Goal: Task Accomplishment & Management: Complete application form

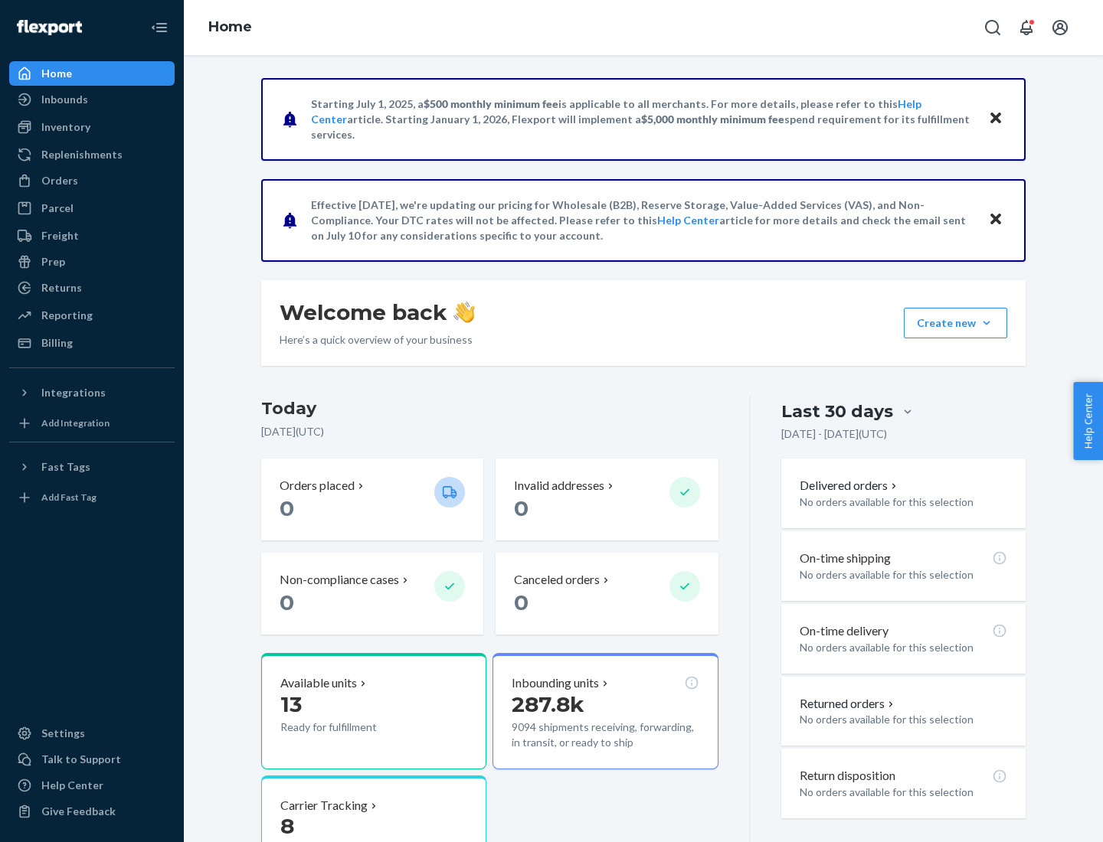
click at [986, 323] on button "Create new Create new inbound Create new order Create new product" at bounding box center [955, 323] width 103 height 31
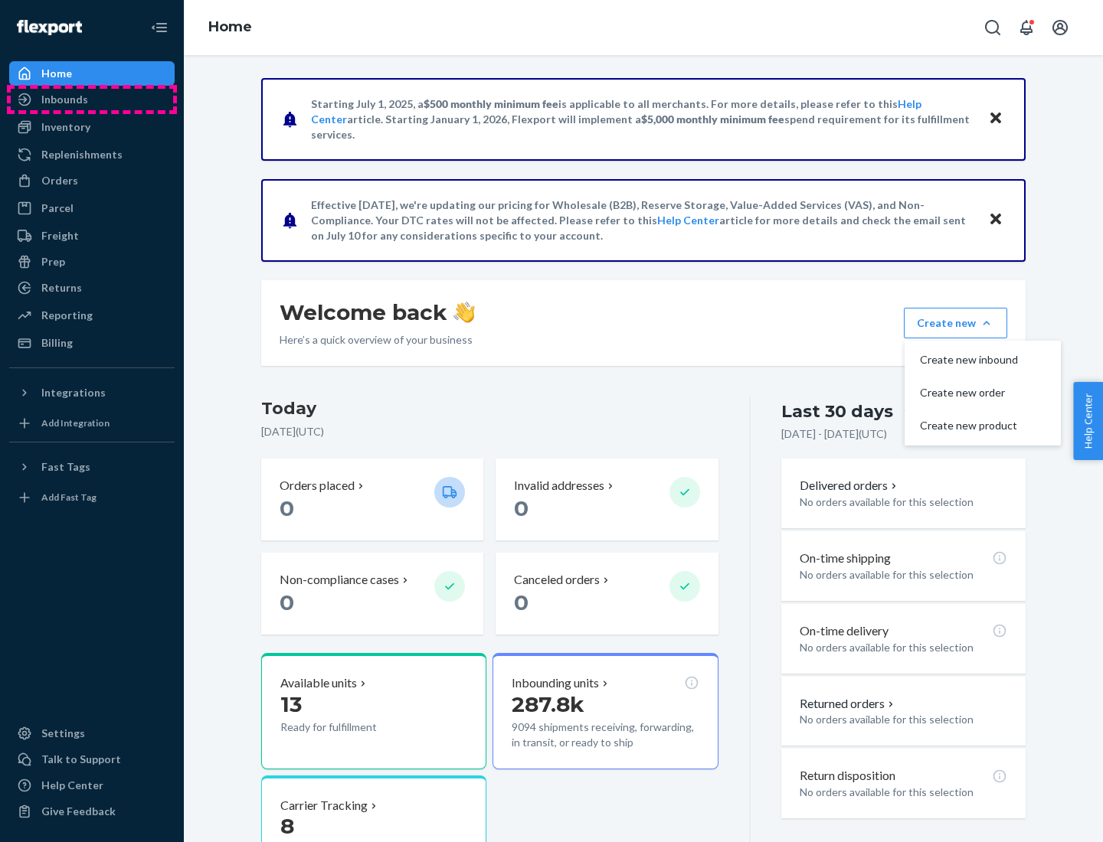
click at [92, 100] on div "Inbounds" at bounding box center [92, 99] width 162 height 21
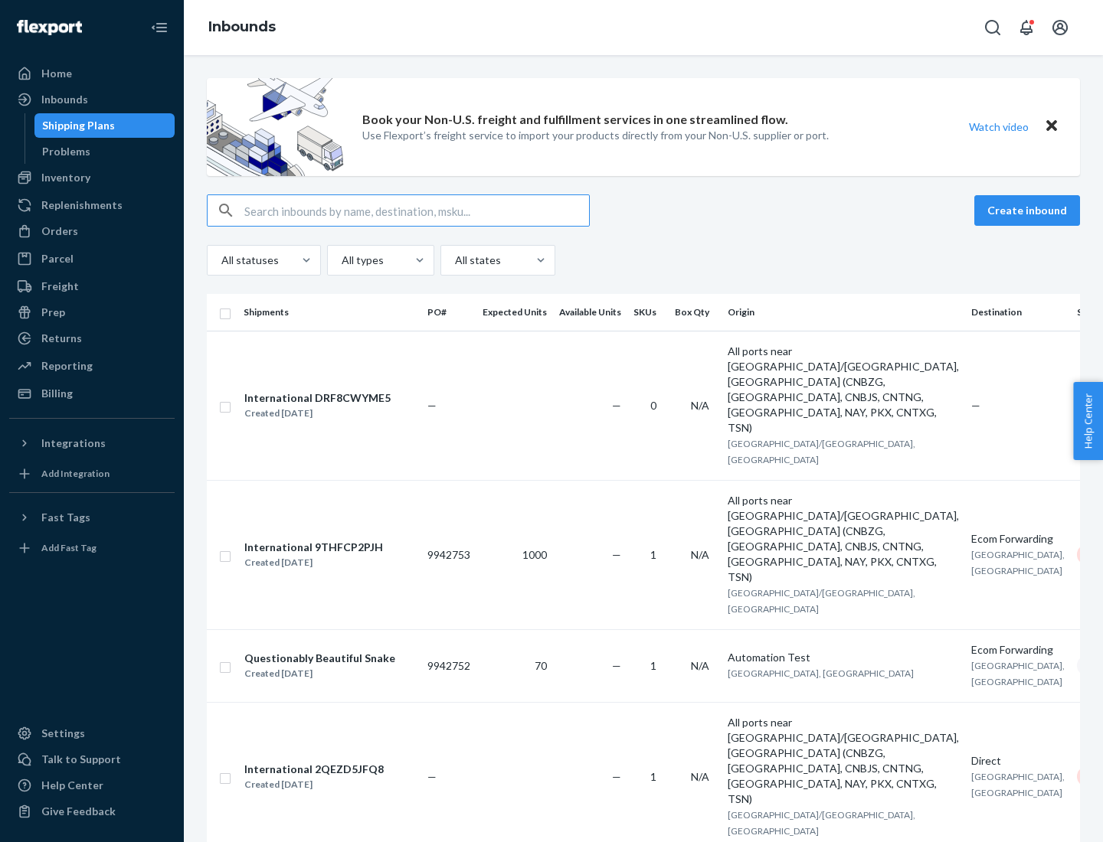
click at [1029, 211] on button "Create inbound" at bounding box center [1027, 210] width 106 height 31
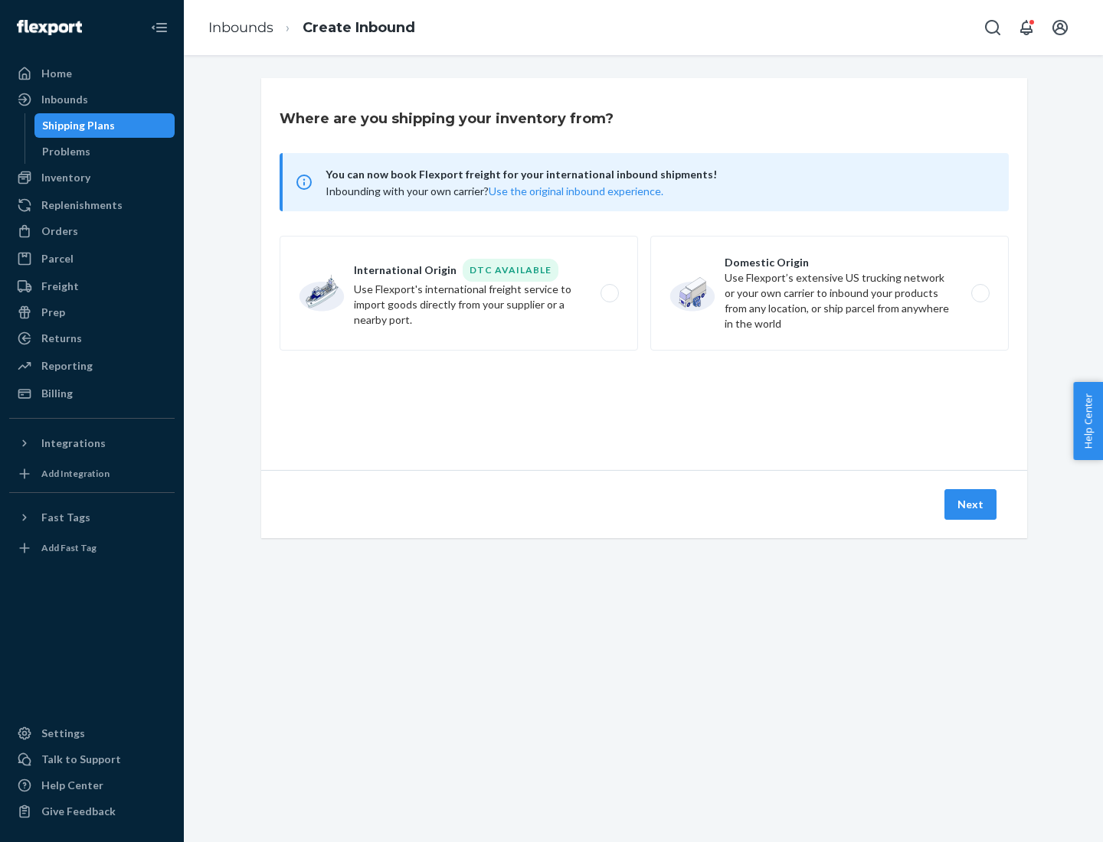
click at [829, 293] on label "Domestic Origin Use Flexport’s extensive US trucking network or your own carrie…" at bounding box center [829, 293] width 358 height 115
click at [979, 293] on input "Domestic Origin Use Flexport’s extensive US trucking network or your own carrie…" at bounding box center [984, 294] width 10 height 10
radio input "true"
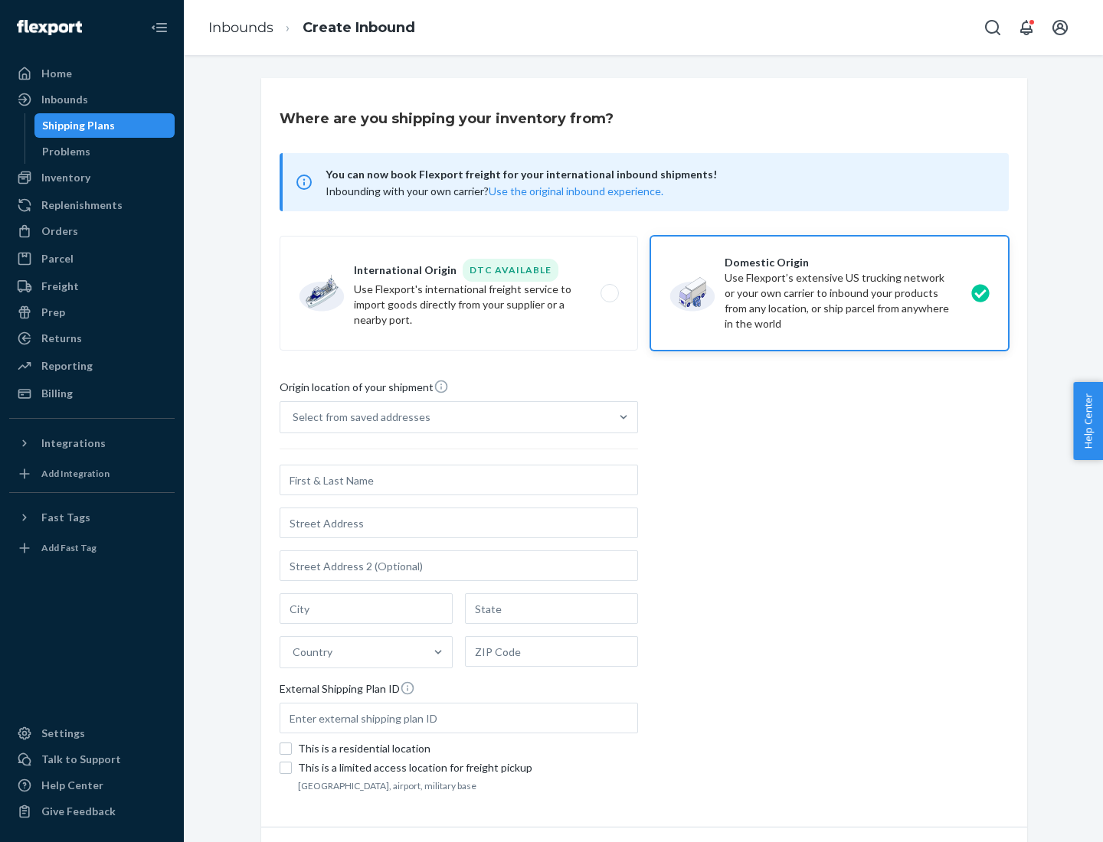
click at [358, 417] on div "Select from saved addresses" at bounding box center [362, 417] width 138 height 15
click at [294, 417] on input "Select from saved addresses" at bounding box center [294, 417] width 2 height 15
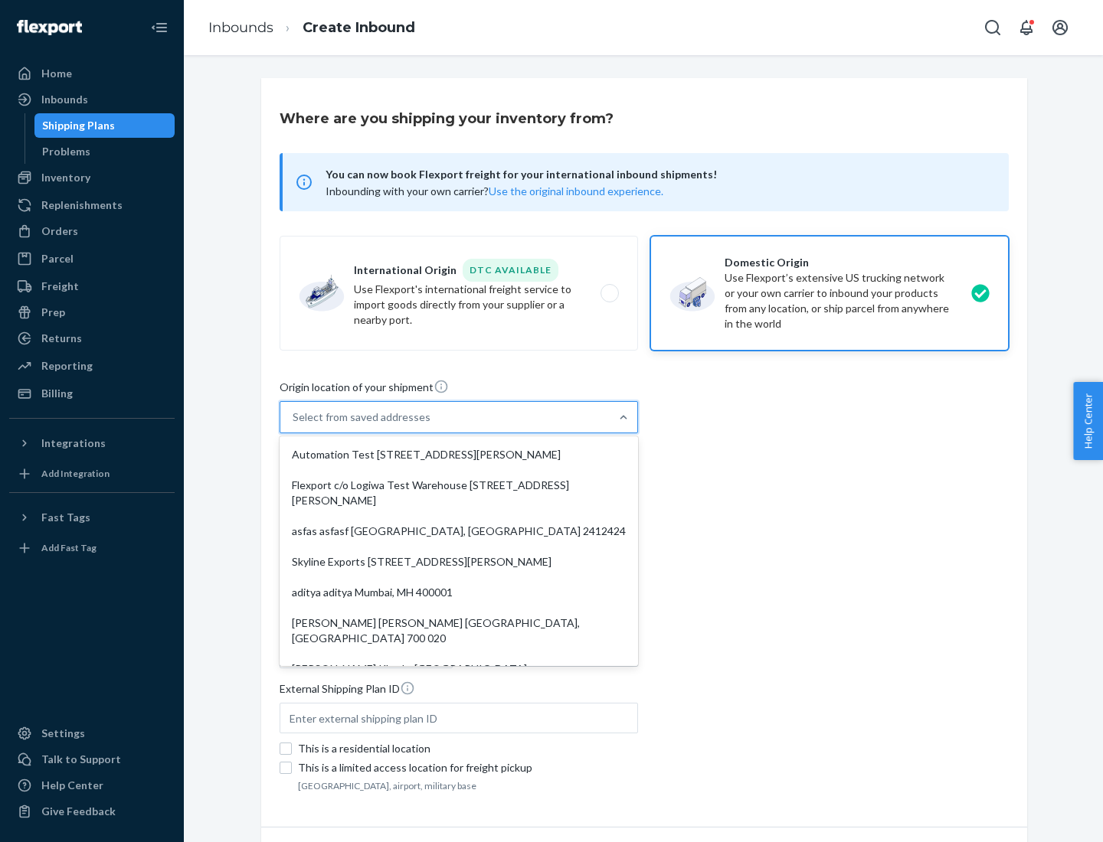
scroll to position [6, 0]
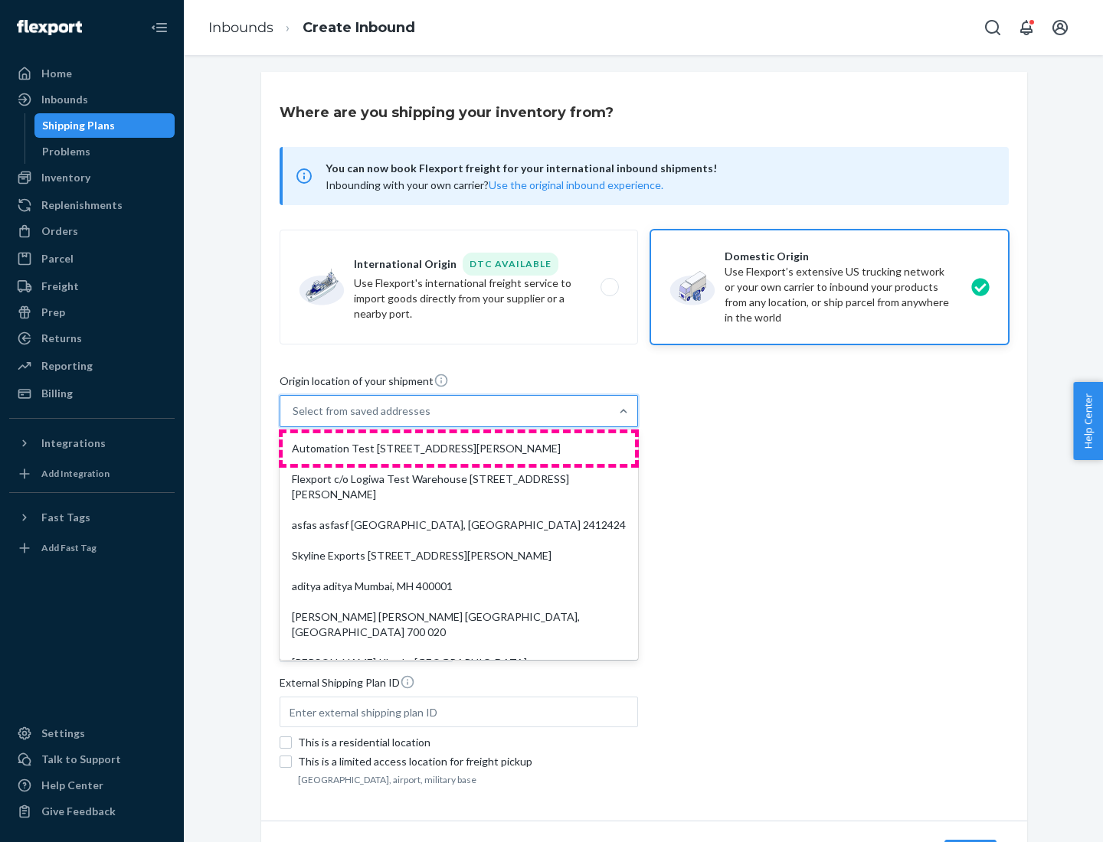
click at [459, 449] on div "Automation Test [STREET_ADDRESS][PERSON_NAME]" at bounding box center [459, 448] width 352 height 31
click at [294, 419] on input "option Automation Test [STREET_ADDRESS][PERSON_NAME]. 9 results available. Use …" at bounding box center [294, 411] width 2 height 15
type input "Automation Test"
type input "9th Floor"
type input "[GEOGRAPHIC_DATA]"
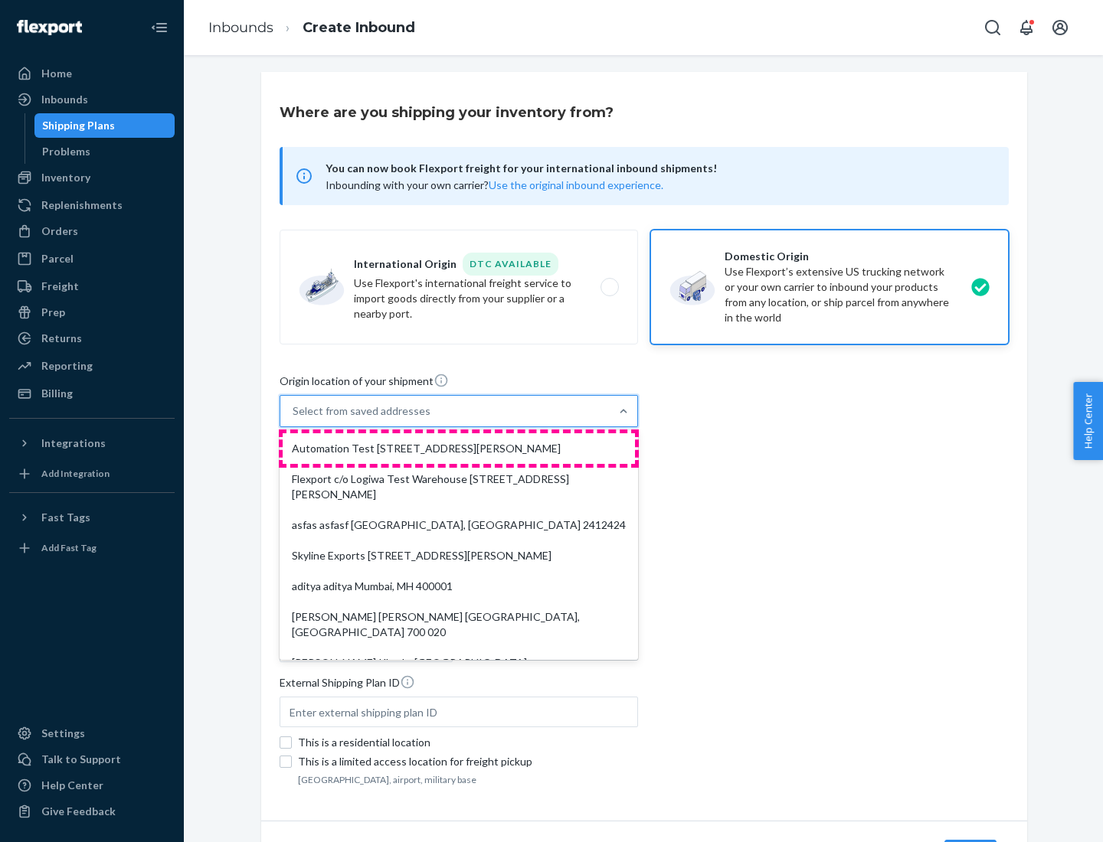
type input "CA"
type input "94104"
type input "[STREET_ADDRESS][PERSON_NAME]"
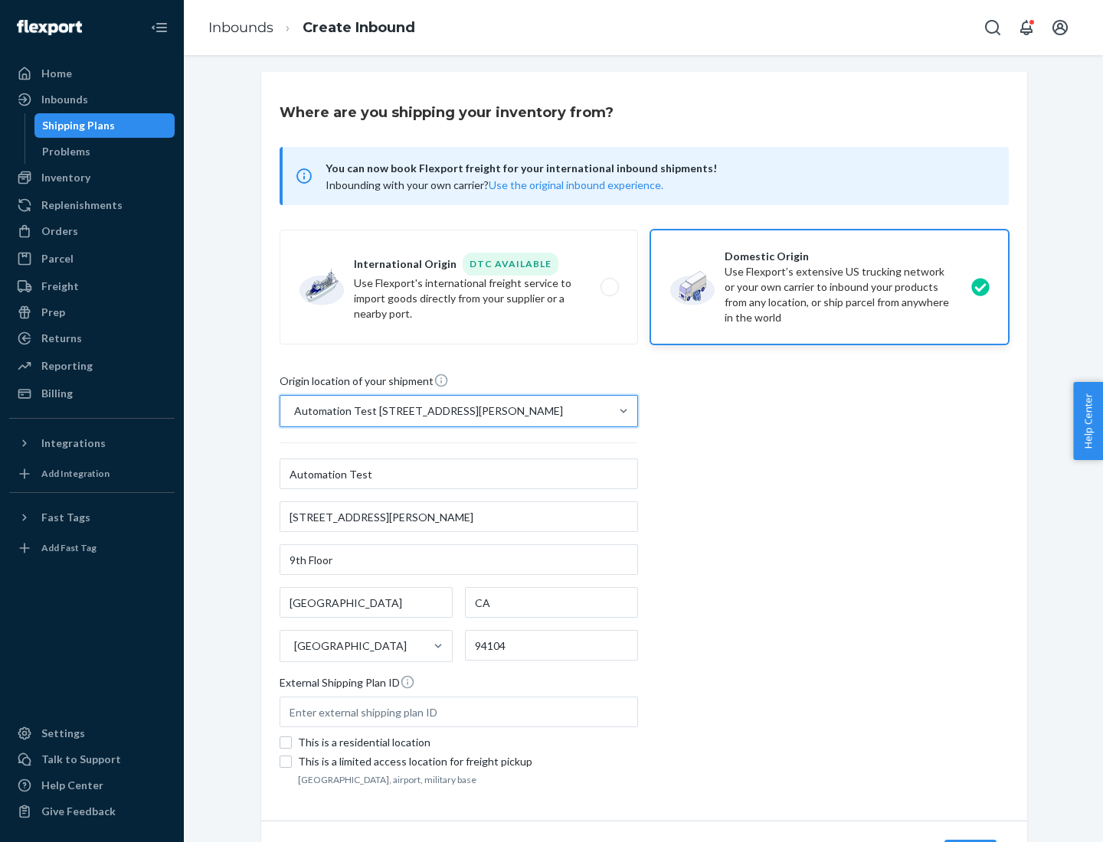
scroll to position [90, 0]
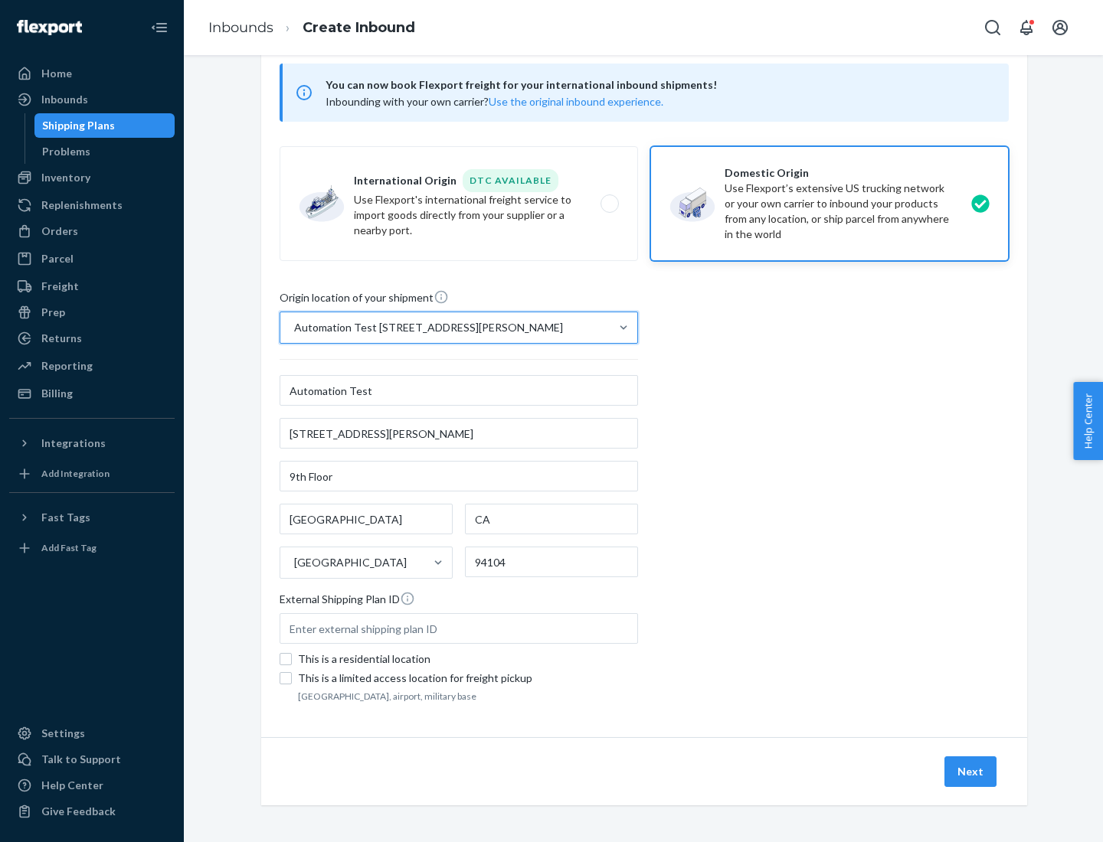
click at [971, 772] on button "Next" at bounding box center [970, 772] width 52 height 31
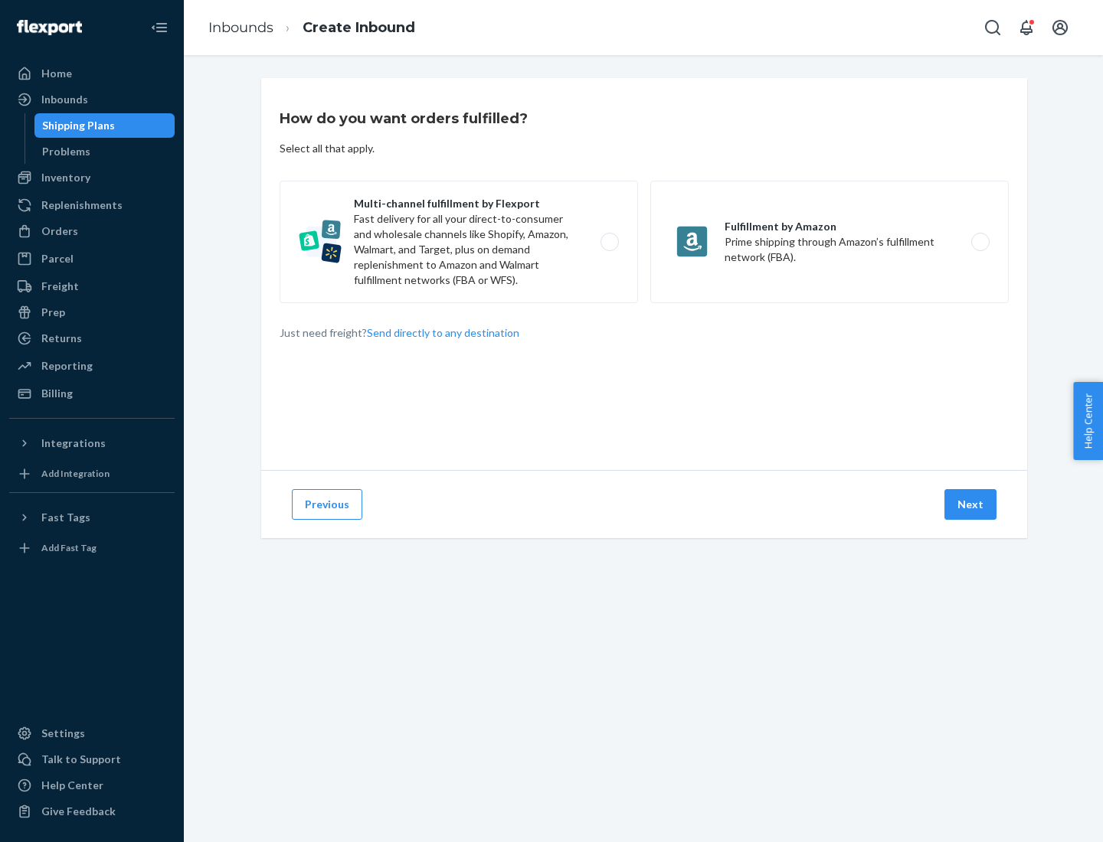
click at [459, 242] on label "Multi-channel fulfillment by Flexport Fast delivery for all your direct-to-cons…" at bounding box center [459, 242] width 358 height 123
click at [609, 242] on input "Multi-channel fulfillment by Flexport Fast delivery for all your direct-to-cons…" at bounding box center [614, 242] width 10 height 10
radio input "true"
click at [971, 505] on button "Next" at bounding box center [970, 504] width 52 height 31
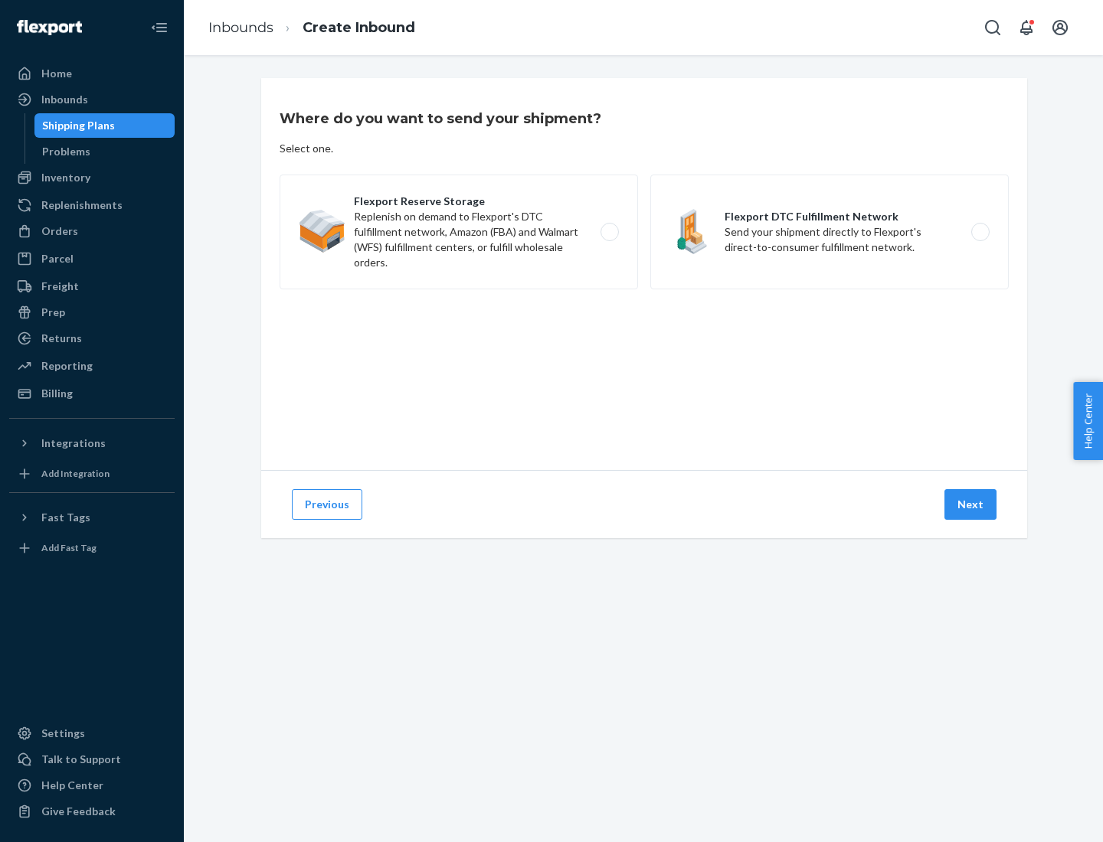
click at [829, 232] on label "Flexport DTC Fulfillment Network Send your shipment directly to Flexport's dire…" at bounding box center [829, 232] width 358 height 115
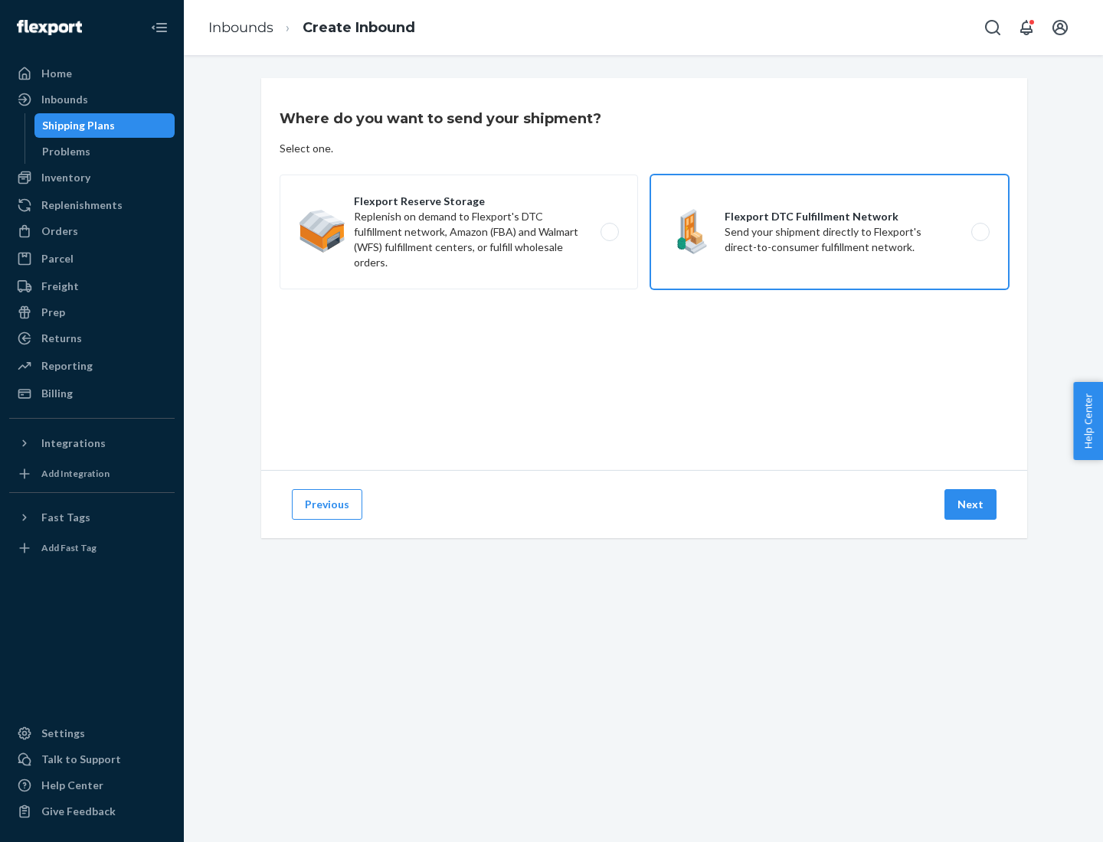
click at [979, 232] on input "Flexport DTC Fulfillment Network Send your shipment directly to Flexport's dire…" at bounding box center [984, 232] width 10 height 10
radio input "true"
click at [971, 505] on button "Next" at bounding box center [970, 504] width 52 height 31
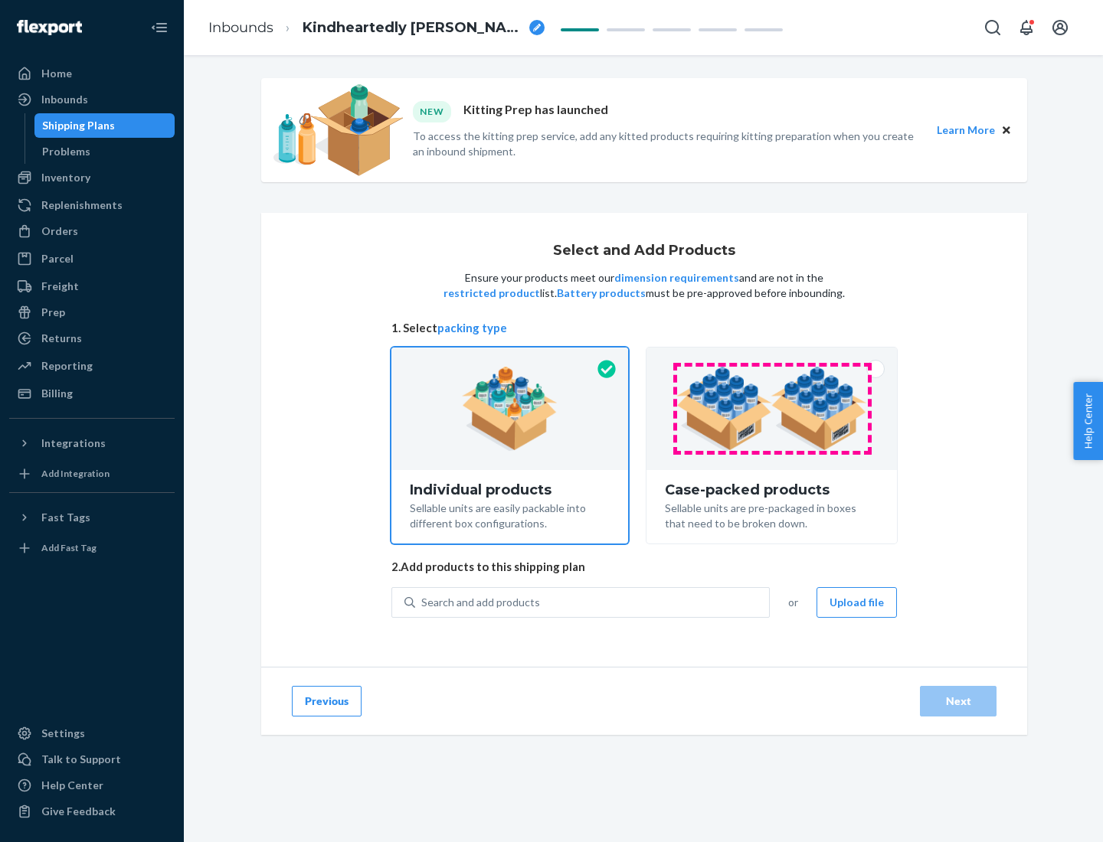
click at [772, 409] on img at bounding box center [771, 409] width 191 height 84
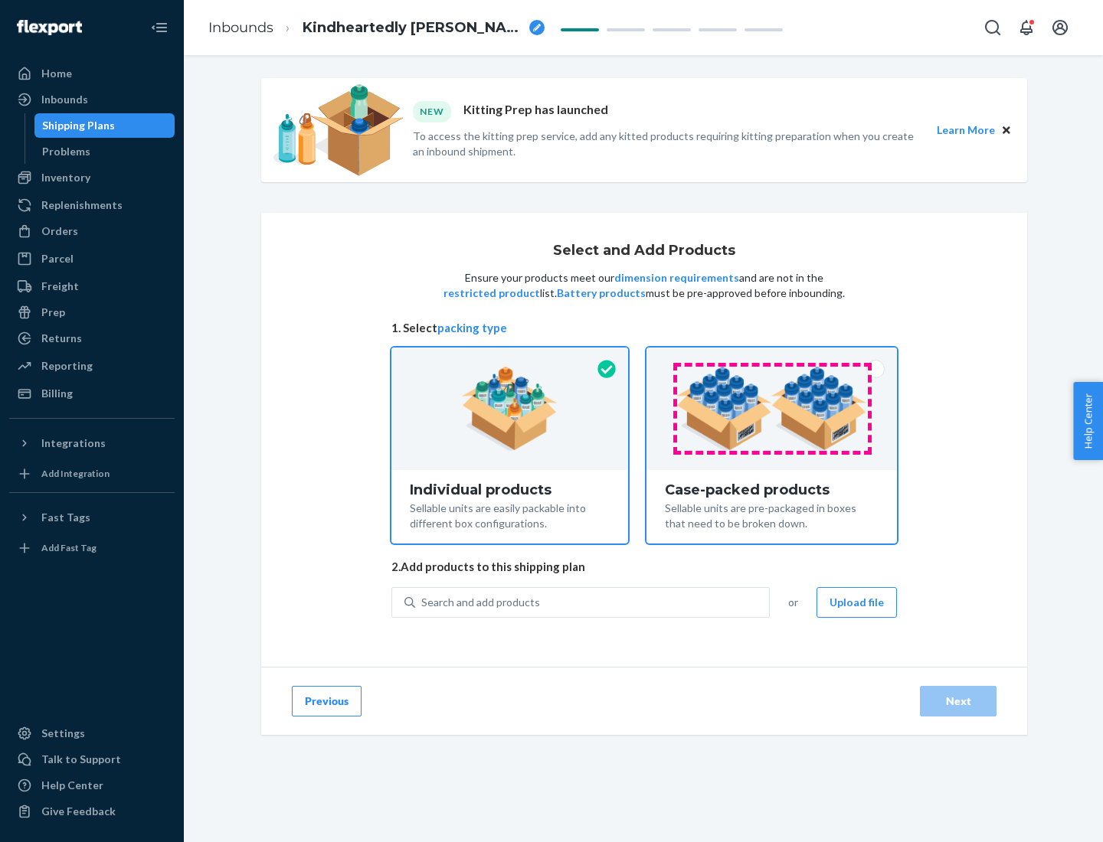
click at [772, 358] on input "Case-packed products Sellable units are pre-packaged in boxes that need to be b…" at bounding box center [772, 353] width 10 height 10
radio input "true"
radio input "false"
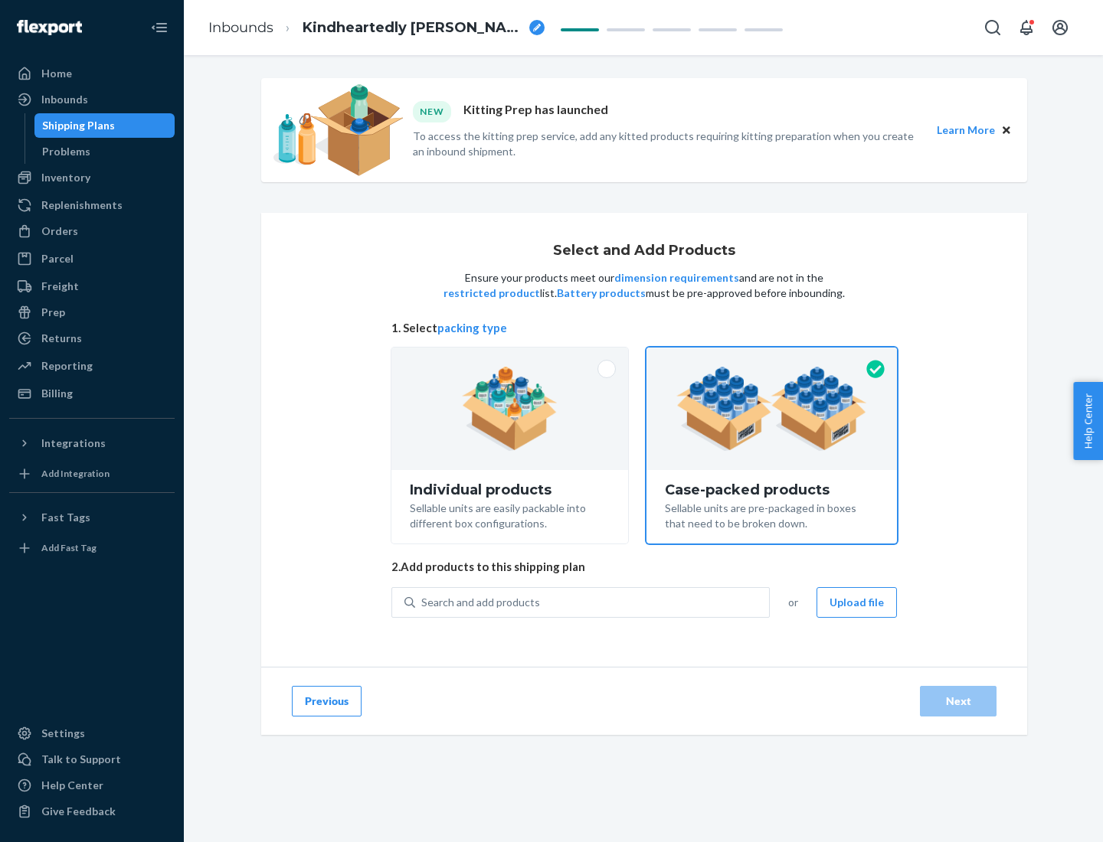
click at [593, 602] on div "Search and add products" at bounding box center [592, 603] width 354 height 28
click at [423, 602] on input "Search and add products" at bounding box center [422, 602] width 2 height 15
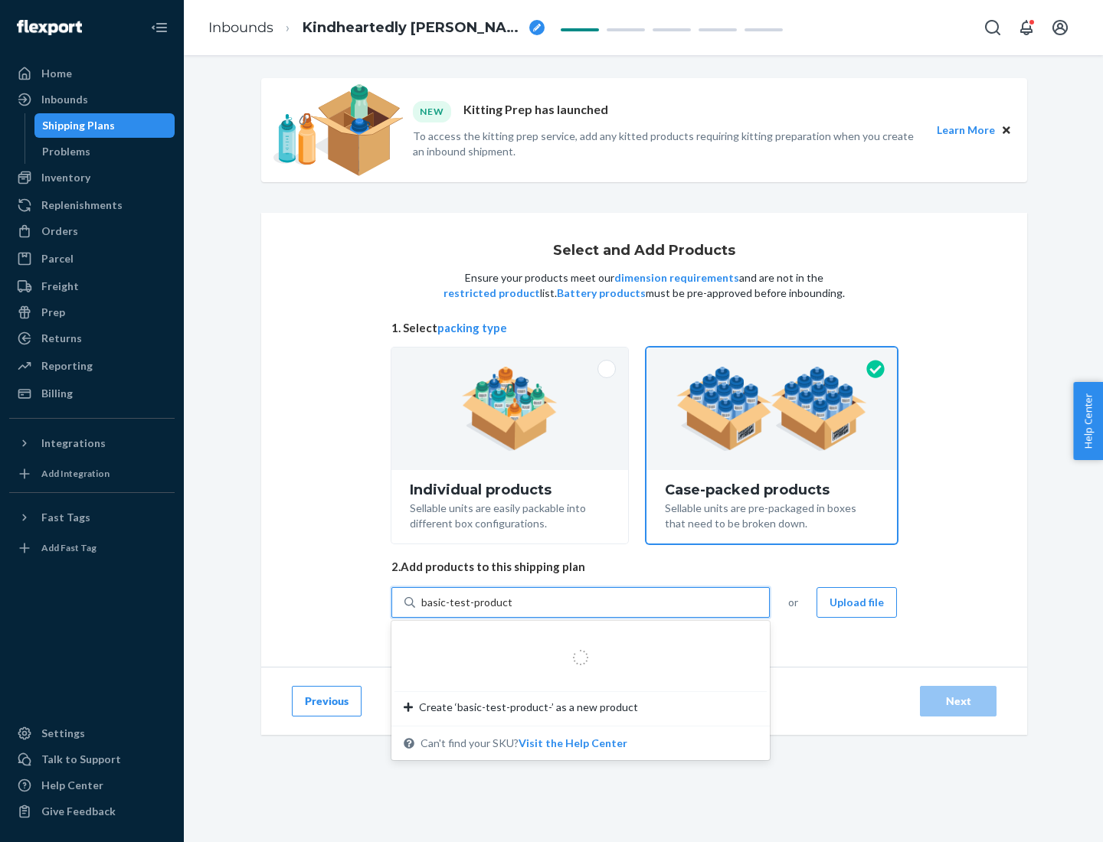
type input "basic-test-product-1"
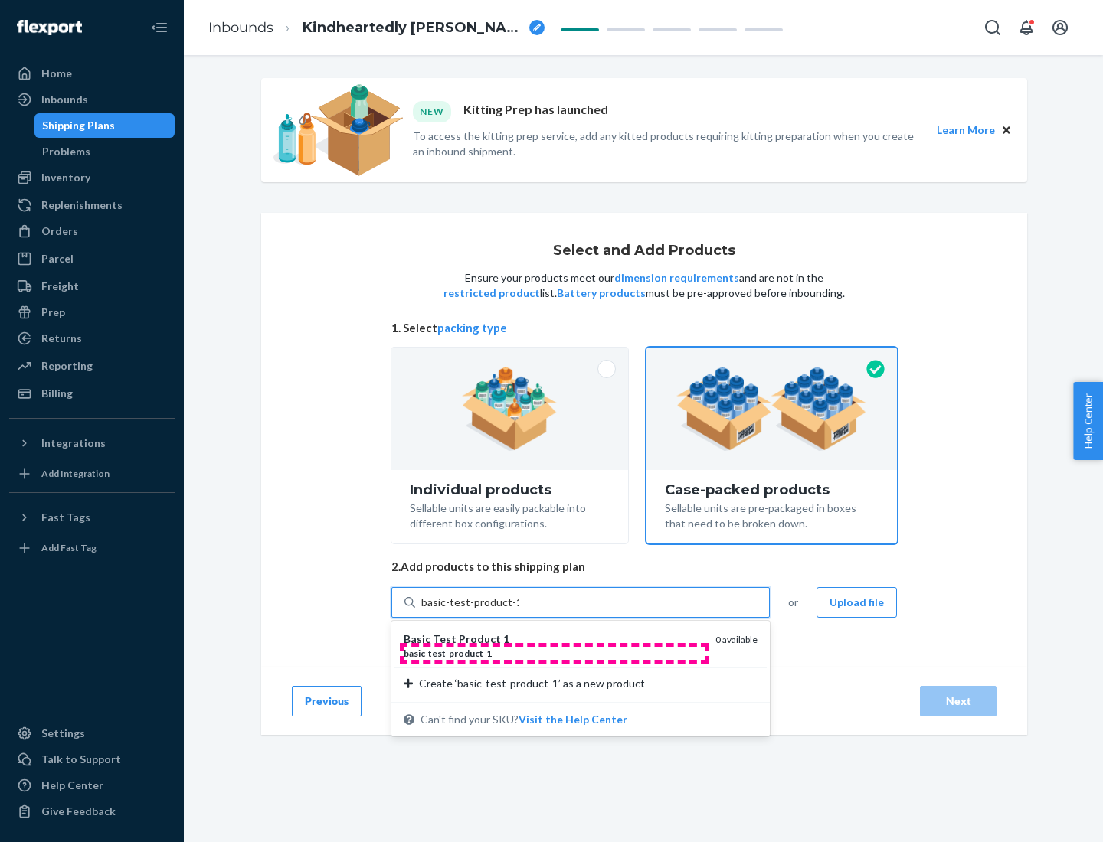
click at [554, 653] on div "basic - test - product - 1" at bounding box center [553, 653] width 299 height 13
click at [519, 610] on input "basic-test-product-1" at bounding box center [470, 602] width 98 height 15
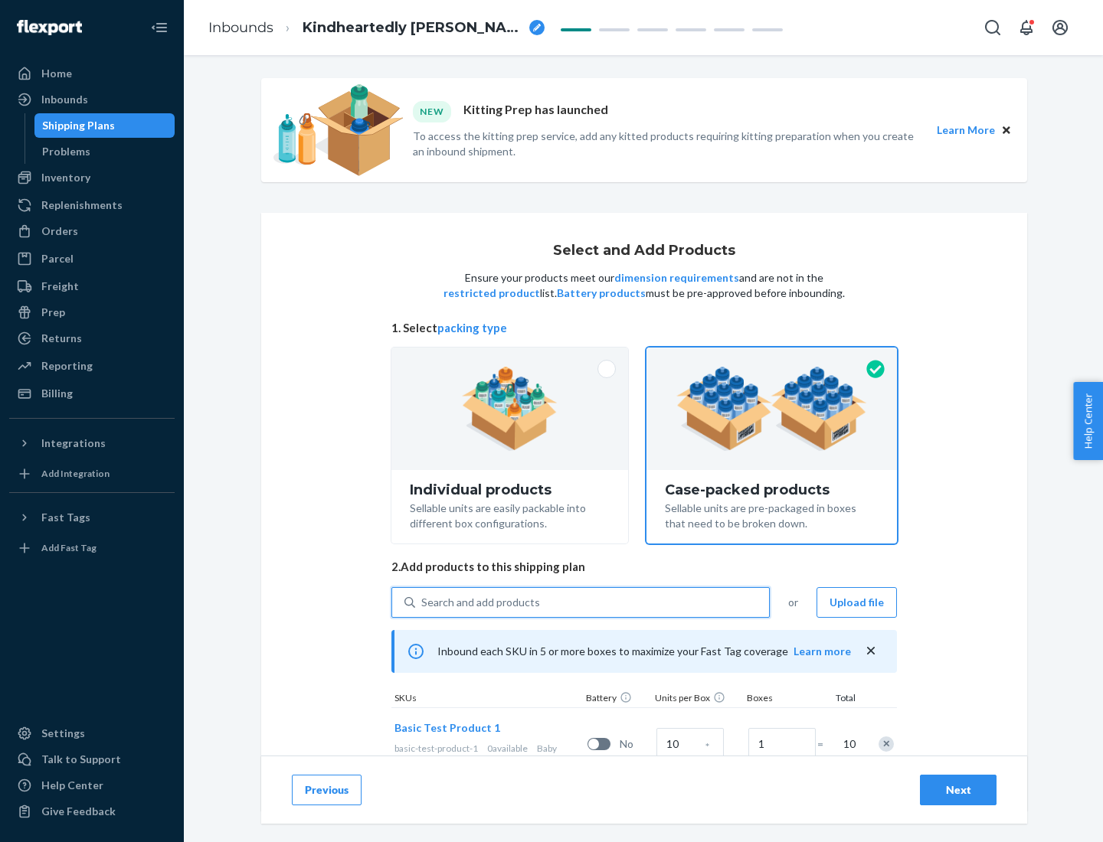
scroll to position [55, 0]
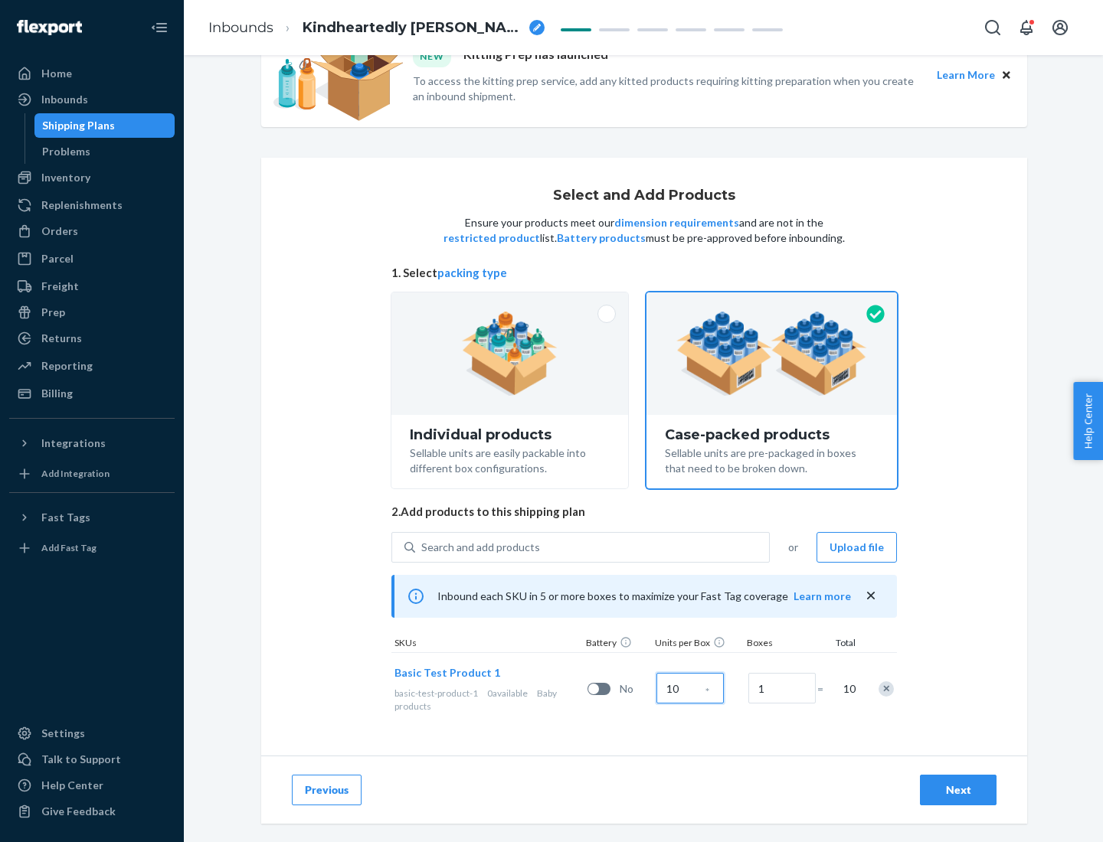
type input "10"
type input "7"
click at [958, 790] on div "Next" at bounding box center [958, 790] width 51 height 15
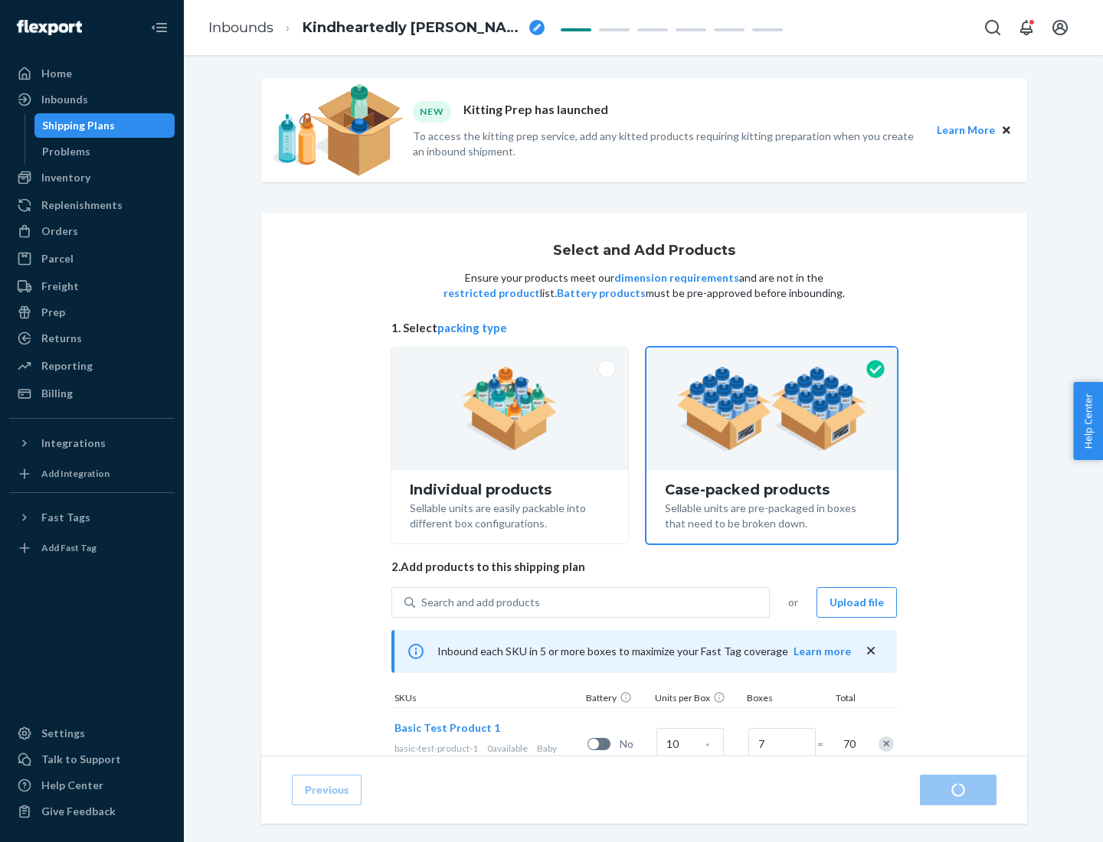
radio input "true"
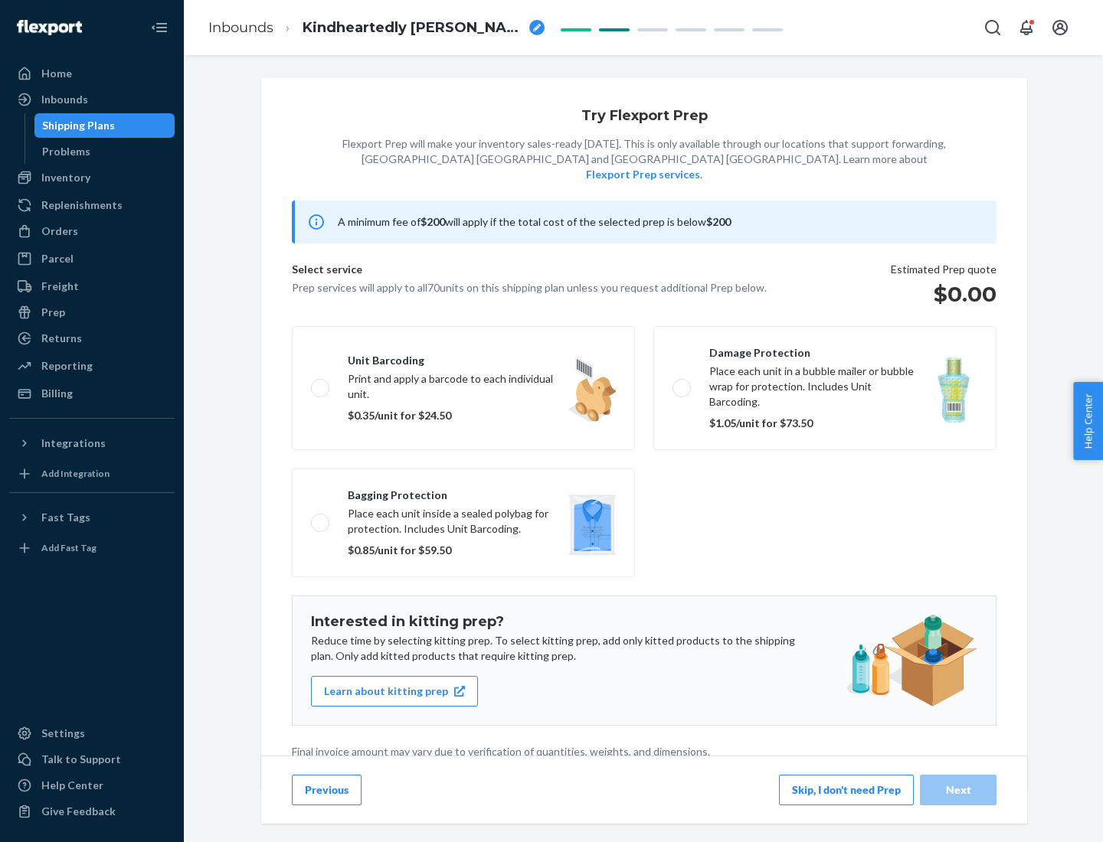
scroll to position [4, 0]
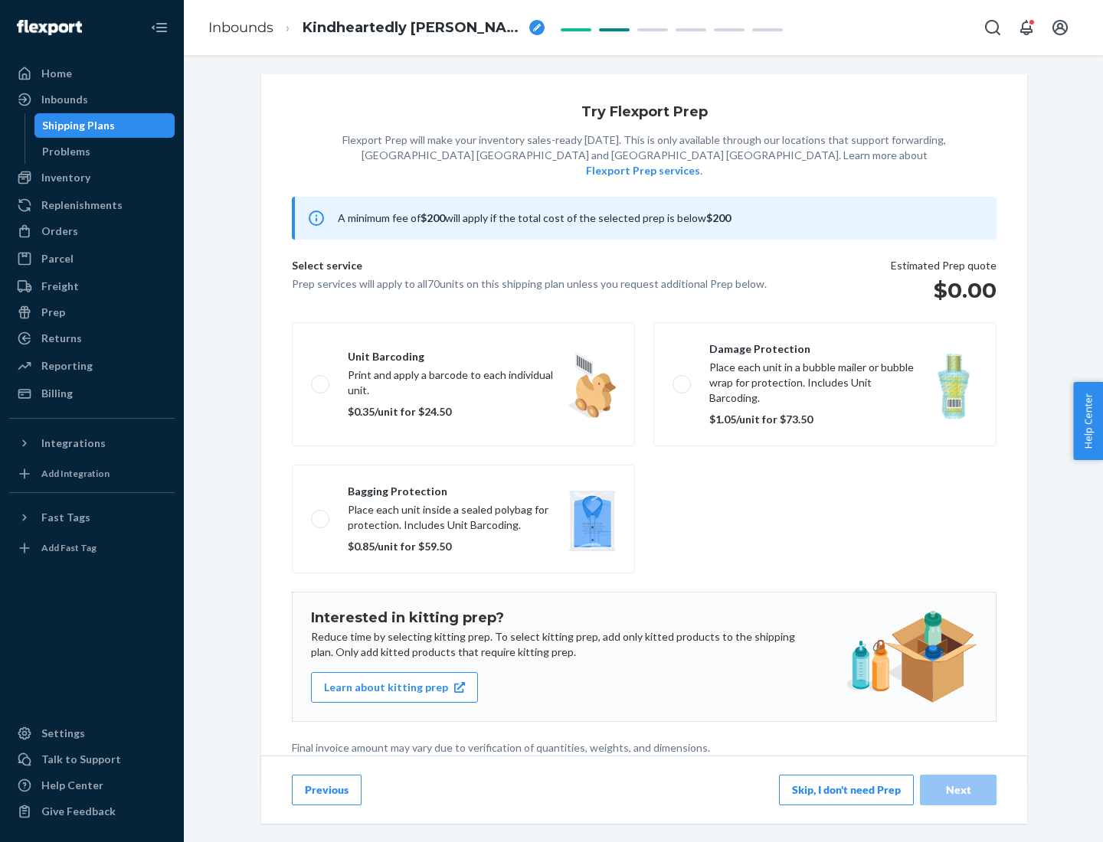
click at [463, 488] on label "Bagging protection Place each unit inside a sealed polybag for protection. Incl…" at bounding box center [463, 519] width 343 height 109
click at [321, 514] on input "Bagging protection Place each unit inside a sealed polybag for protection. Incl…" at bounding box center [316, 519] width 10 height 10
checkbox input "true"
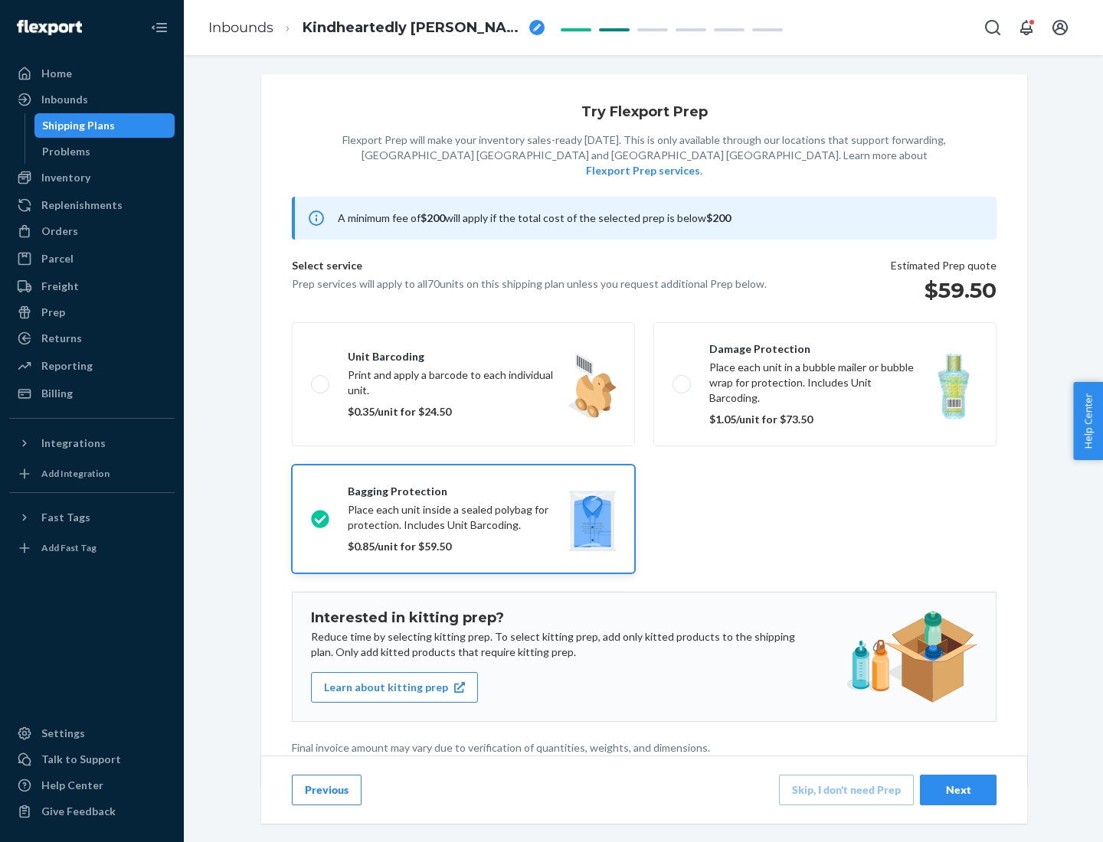
click at [958, 790] on div "Next" at bounding box center [958, 790] width 51 height 15
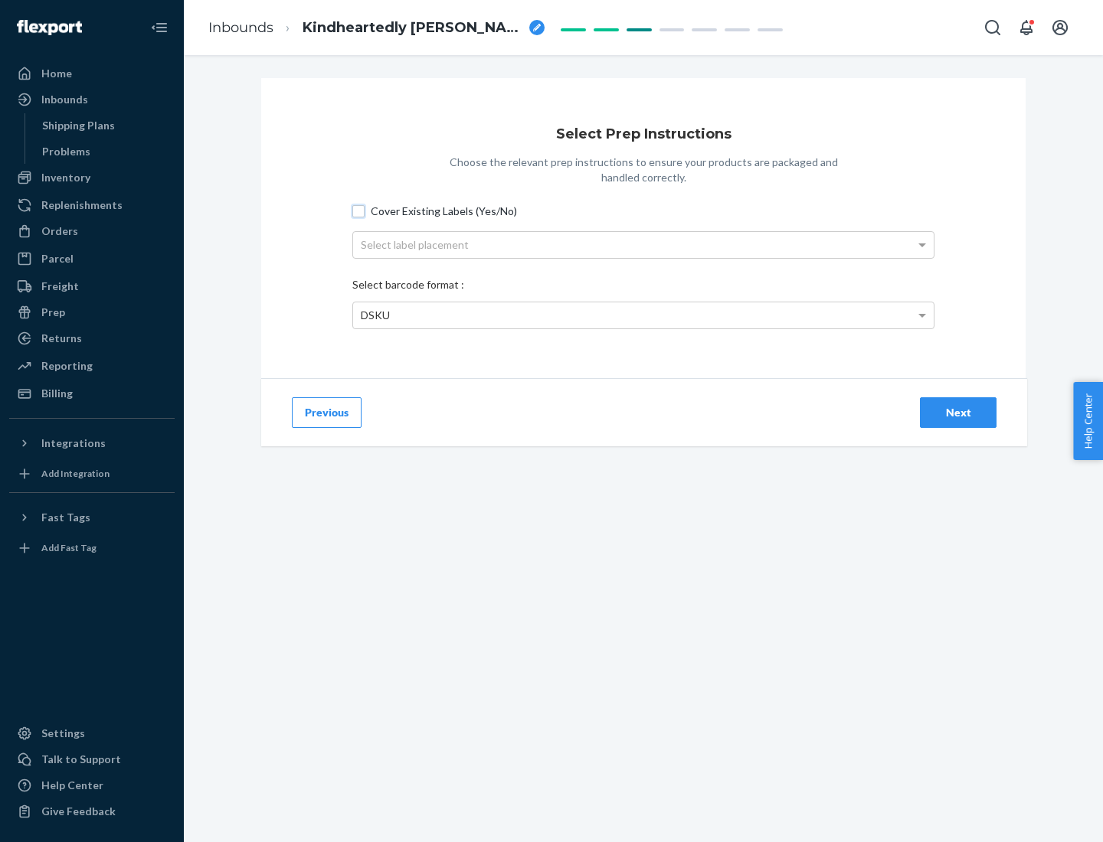
click at [358, 211] on input "Cover Existing Labels (Yes/No)" at bounding box center [358, 211] width 12 height 12
checkbox input "true"
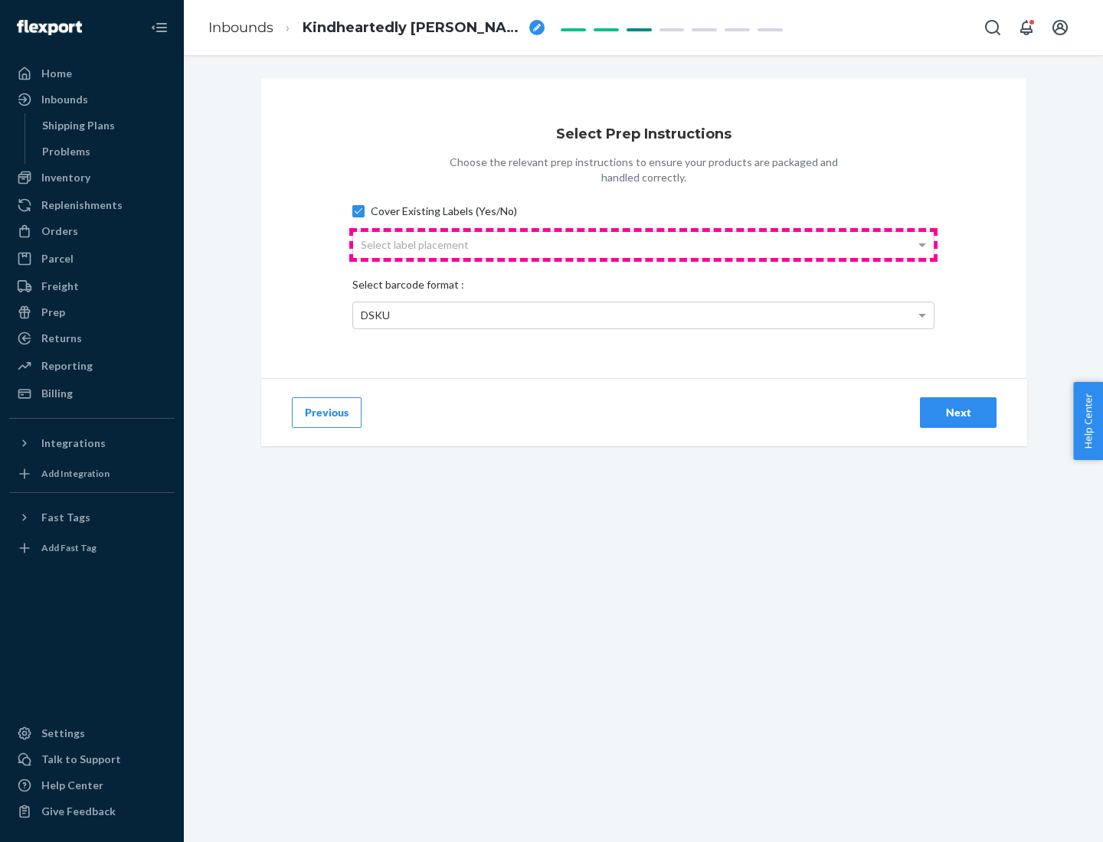
click at [643, 244] on div "Select label placement" at bounding box center [643, 245] width 580 height 26
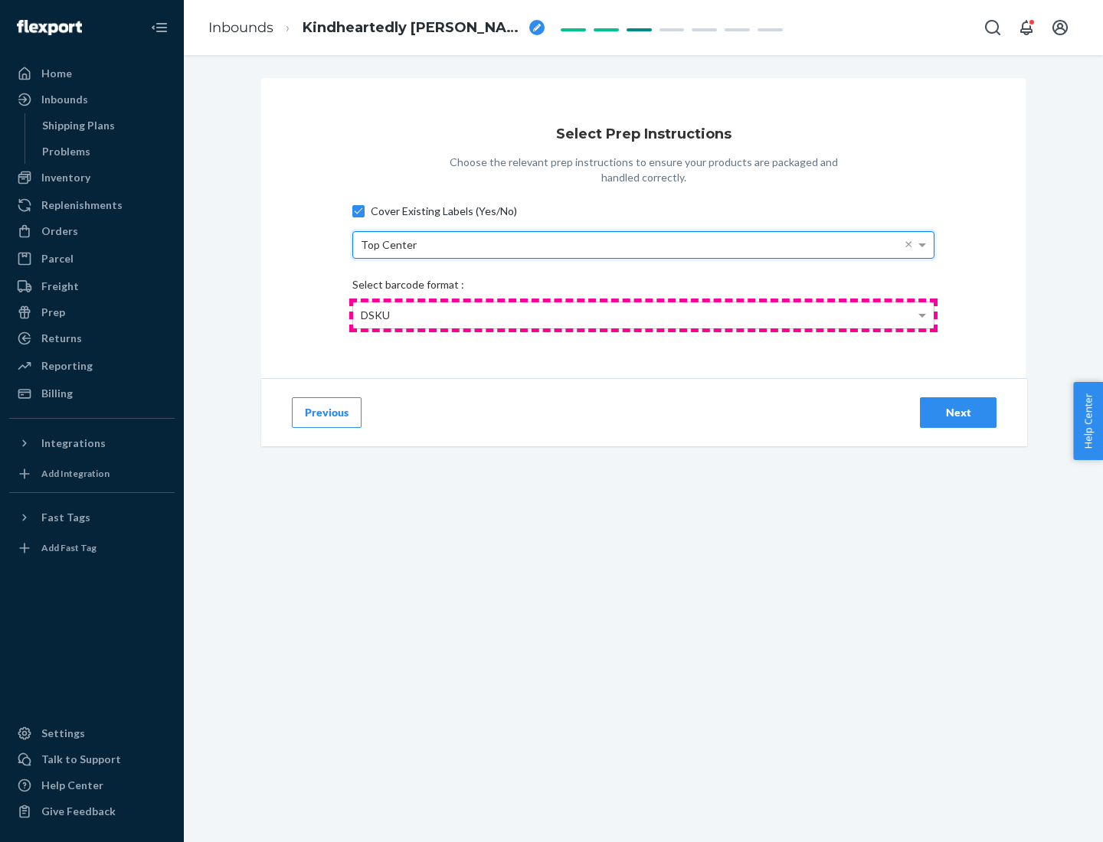
click at [643, 315] on div "DSKU" at bounding box center [643, 315] width 580 height 26
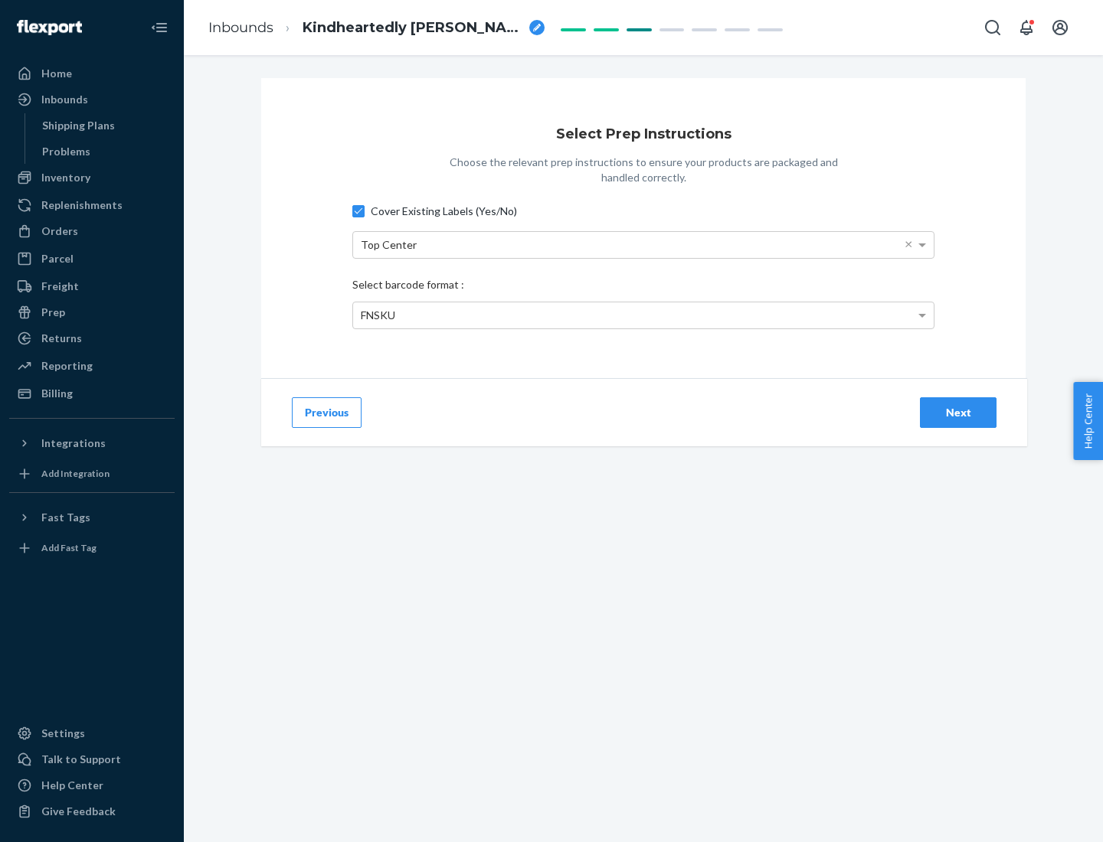
click at [958, 412] on div "Next" at bounding box center [958, 412] width 51 height 15
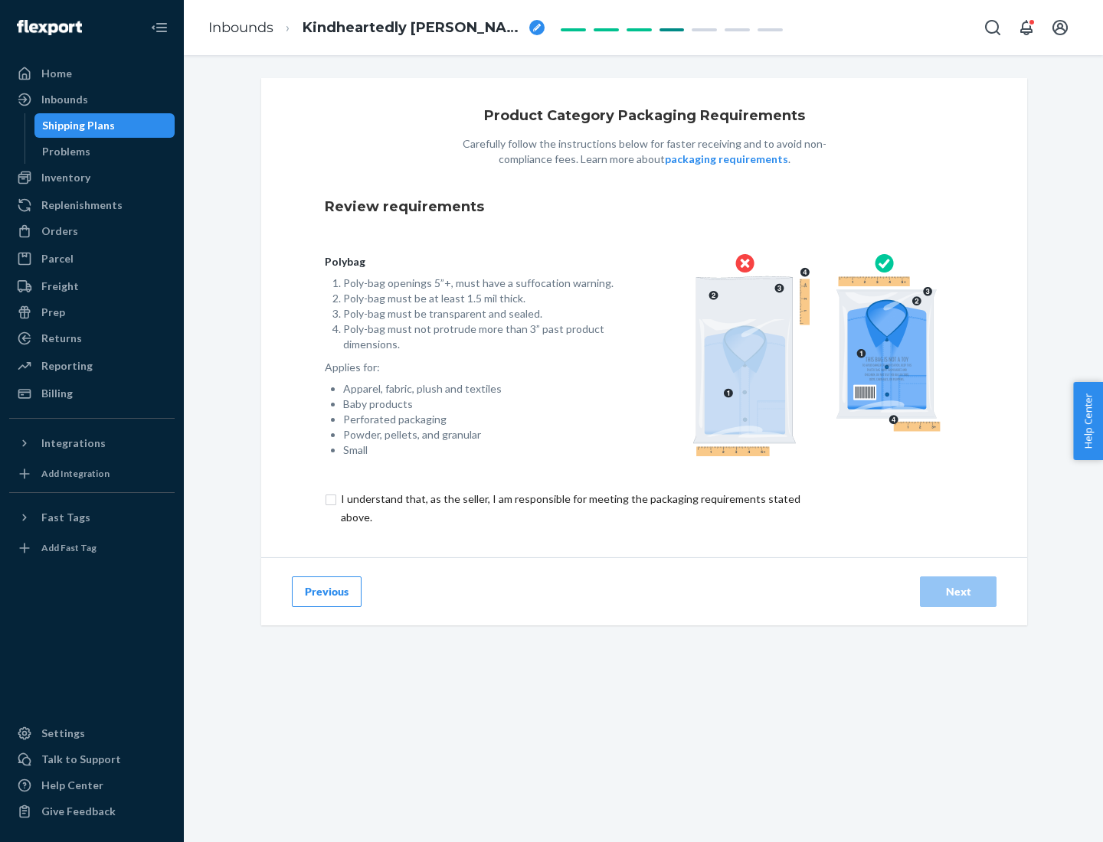
click at [569, 508] on input "checkbox" at bounding box center [579, 508] width 509 height 37
checkbox input "true"
click at [958, 591] on div "Next" at bounding box center [958, 591] width 51 height 15
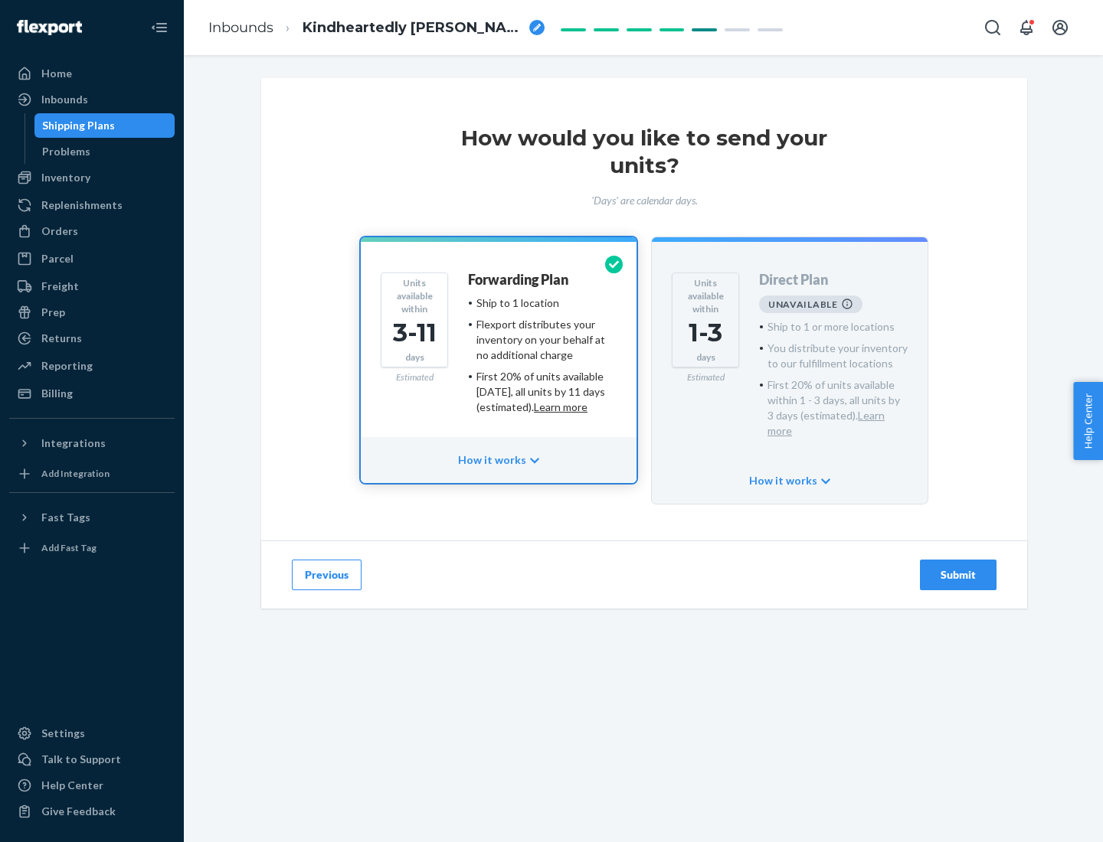
click at [519, 280] on h4 "Forwarding Plan" at bounding box center [518, 280] width 100 height 15
click at [958, 567] on div "Submit" at bounding box center [958, 574] width 51 height 15
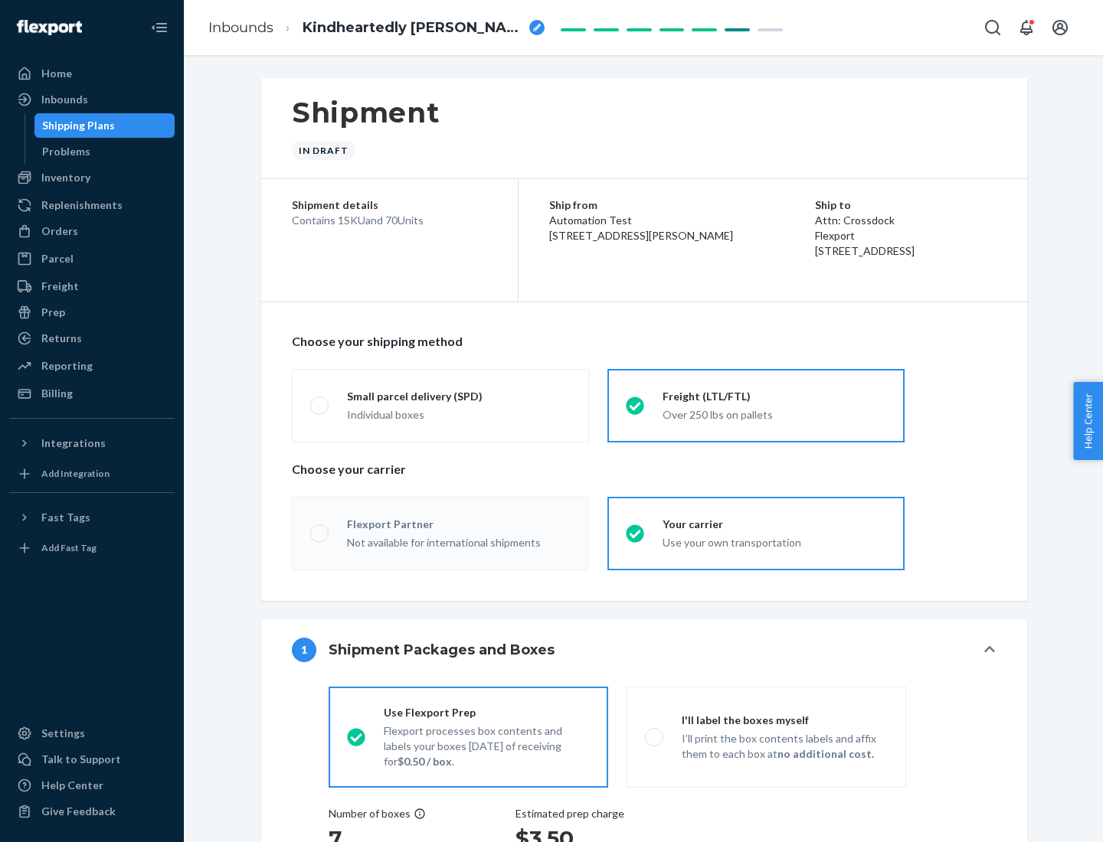
radio input "true"
radio input "false"
radio input "true"
radio input "false"
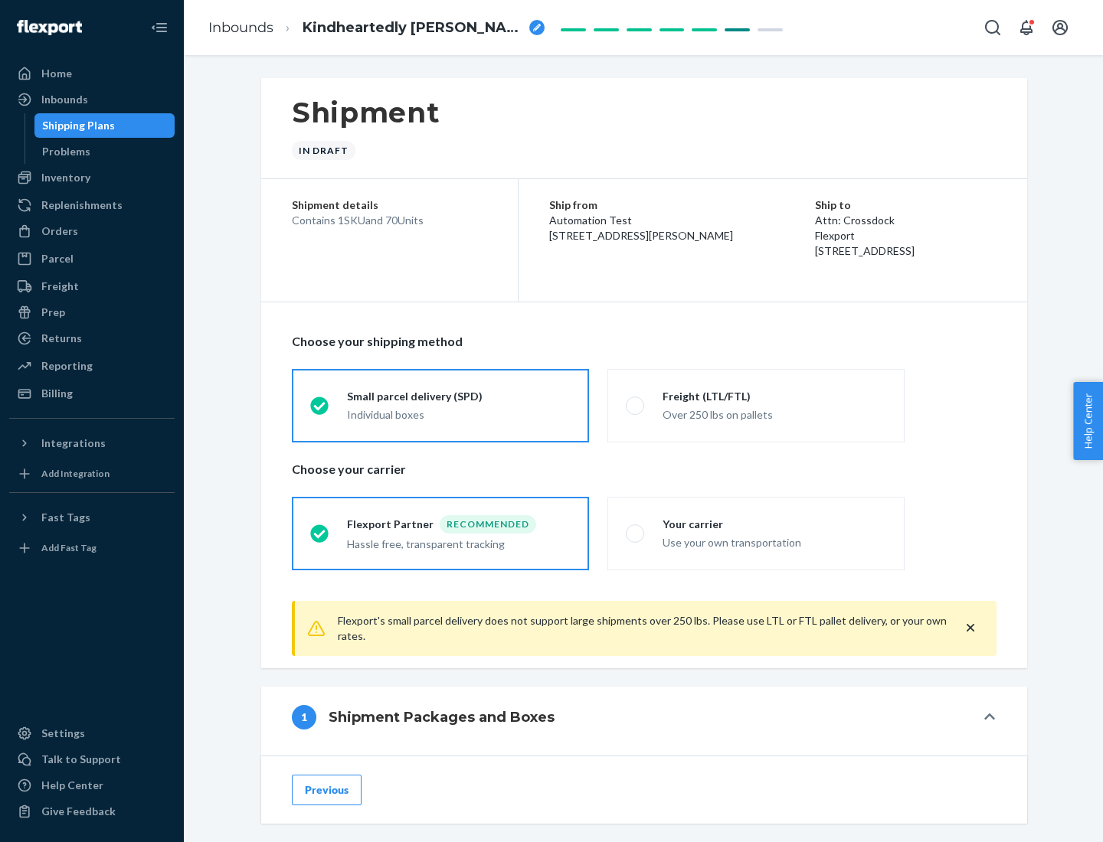
click at [756, 405] on div "Over 250 lbs on pallets" at bounding box center [774, 413] width 224 height 18
click at [636, 405] on input "Freight (LTL/FTL) Over 250 lbs on pallets" at bounding box center [631, 406] width 10 height 10
radio input "true"
radio input "false"
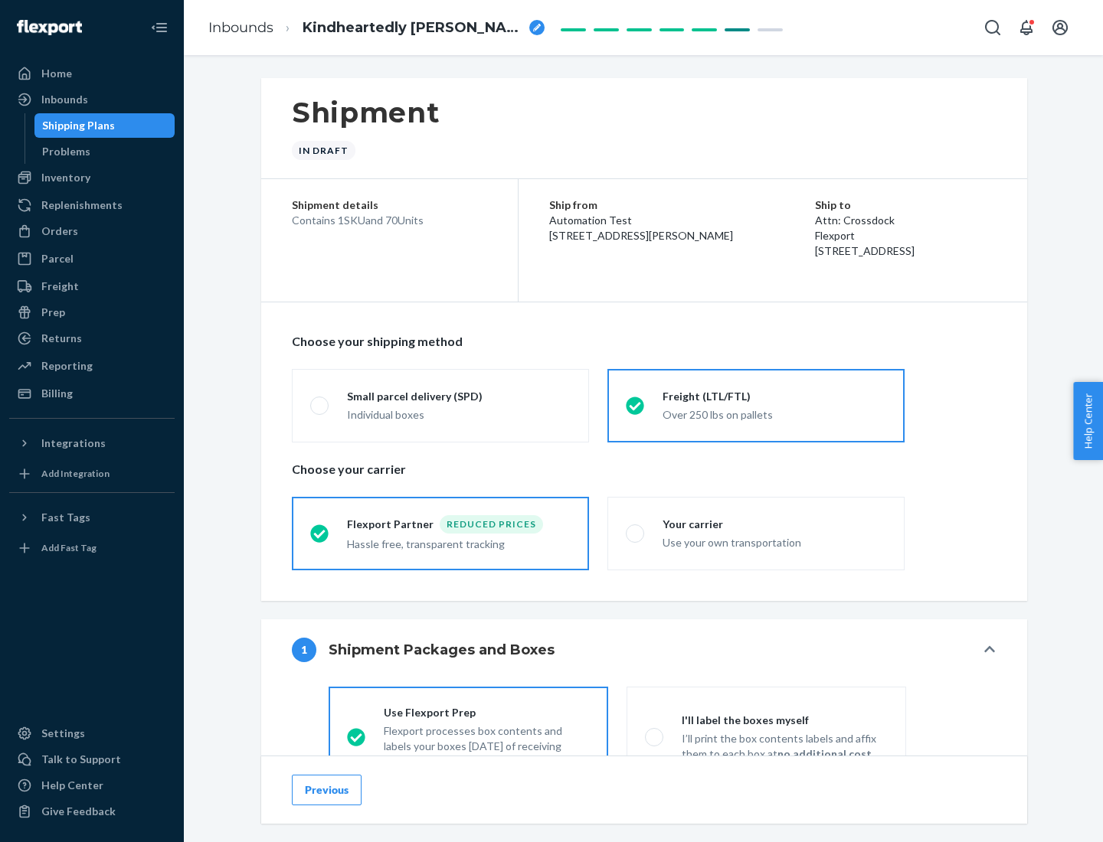
scroll to position [85, 0]
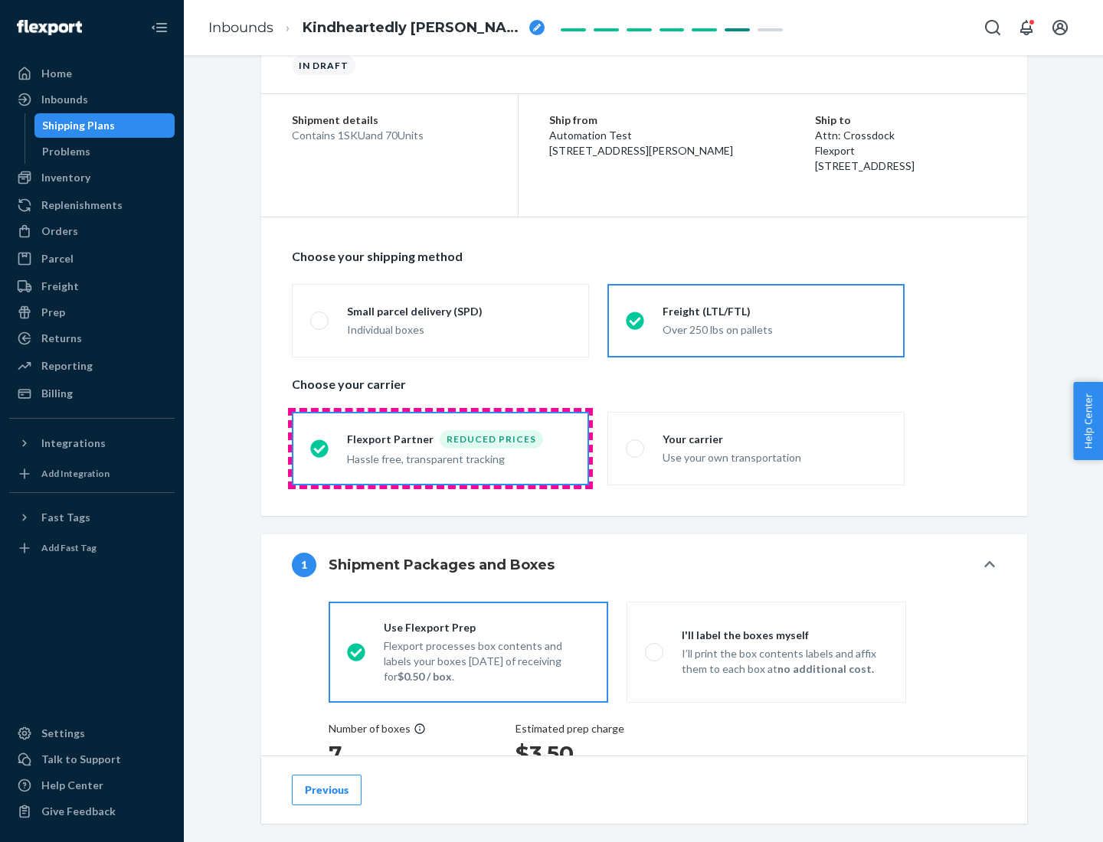
click at [440, 449] on div "Hassle free, transparent tracking" at bounding box center [459, 458] width 224 height 18
click at [320, 448] on input "Flexport Partner Reduced prices Hassle free, transparent tracking" at bounding box center [315, 448] width 10 height 10
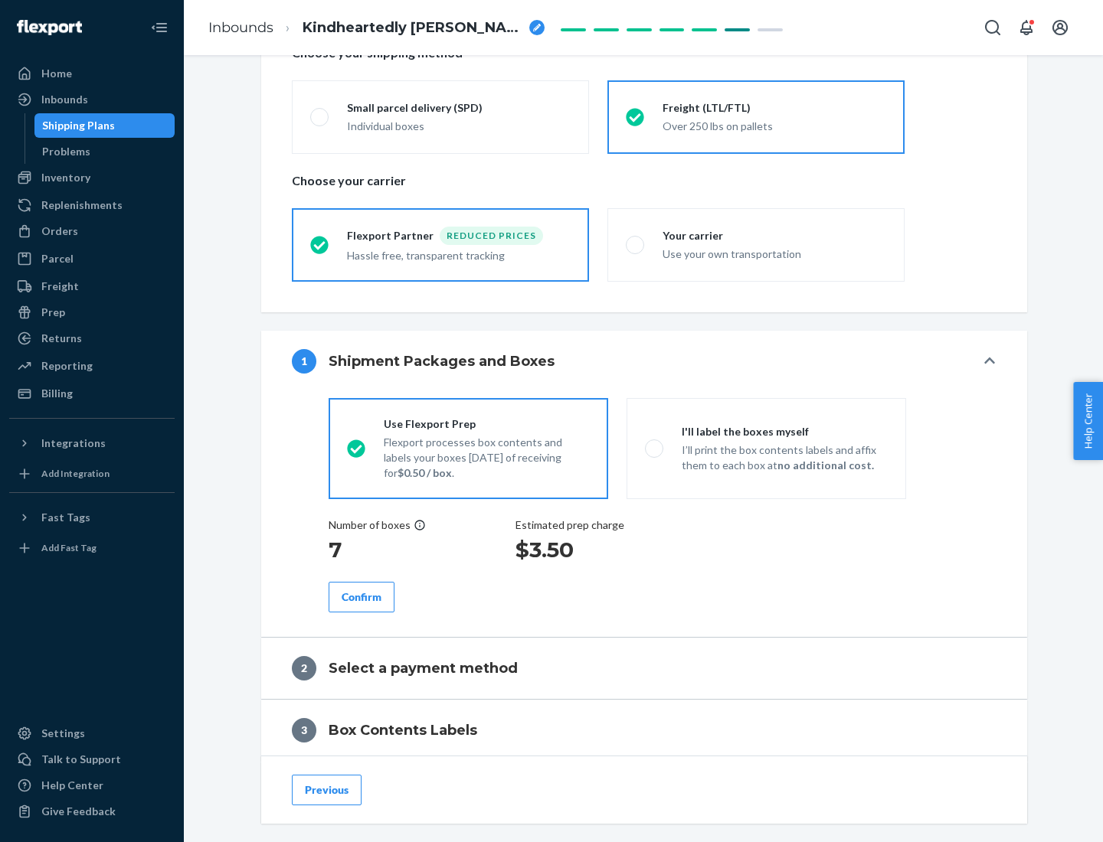
click at [766, 448] on p "I’ll print the box contents labels and affix them to each box at no additional …" at bounding box center [785, 458] width 206 height 31
click at [655, 448] on input "I'll label the boxes myself I’ll print the box contents labels and affix them t…" at bounding box center [650, 448] width 10 height 10
radio input "true"
radio input "false"
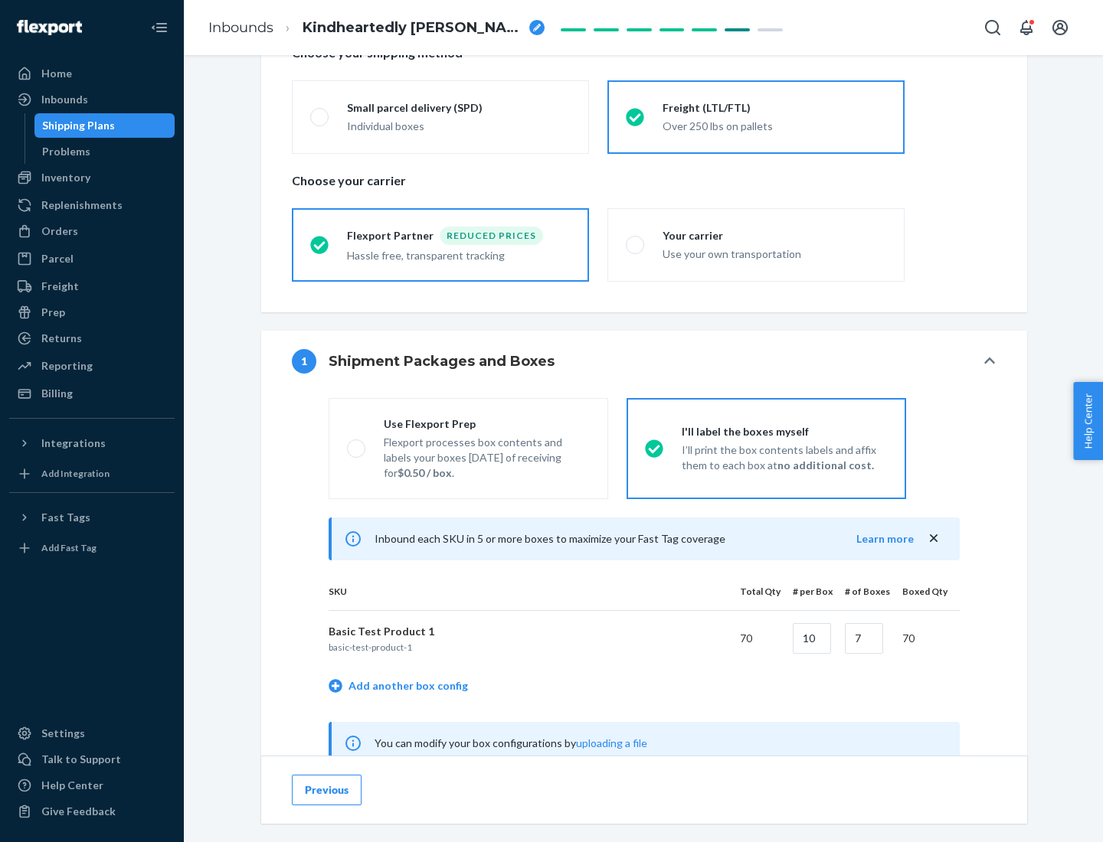
scroll to position [479, 0]
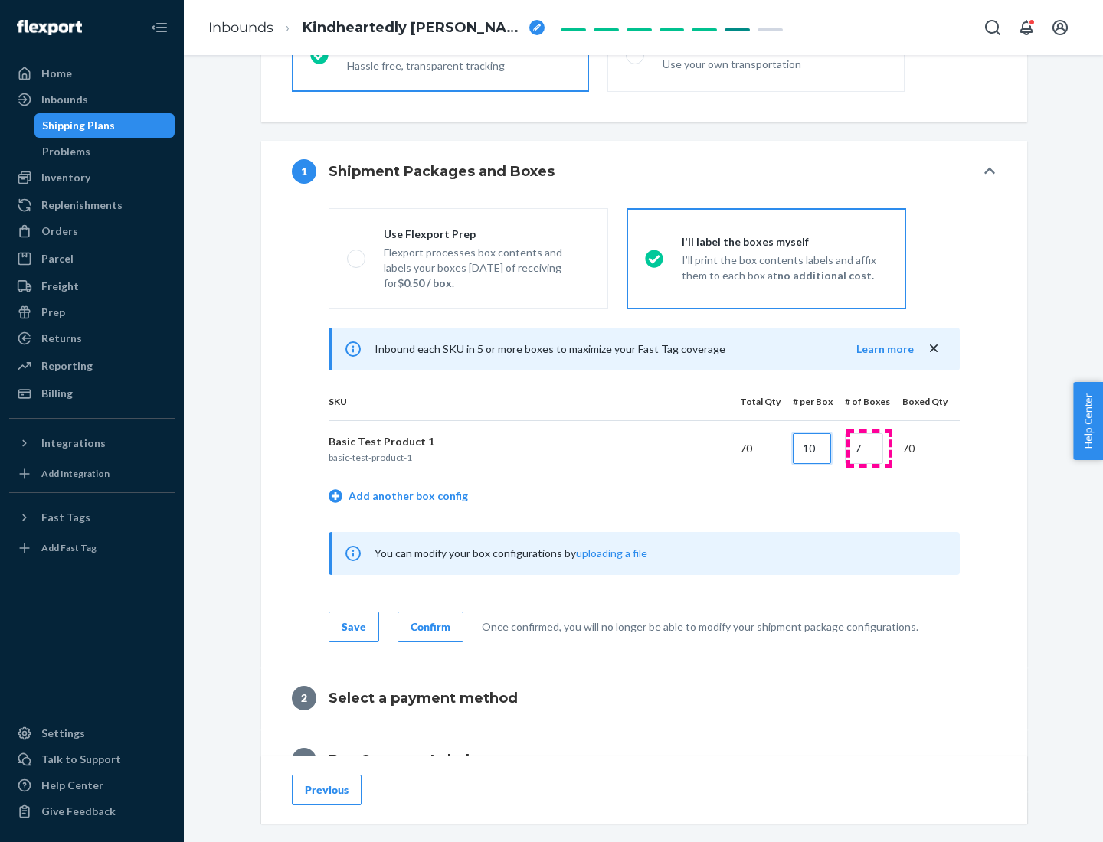
type input "10"
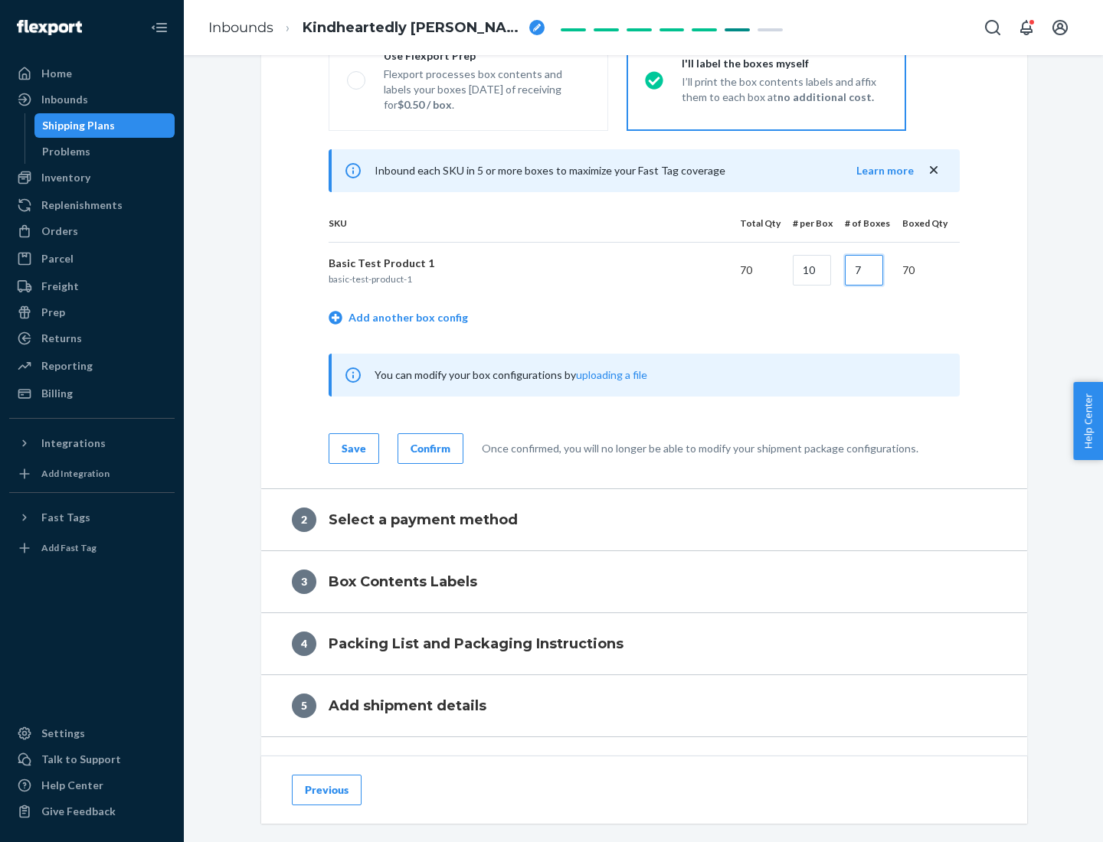
type input "7"
click at [428, 448] on div "Confirm" at bounding box center [430, 448] width 40 height 15
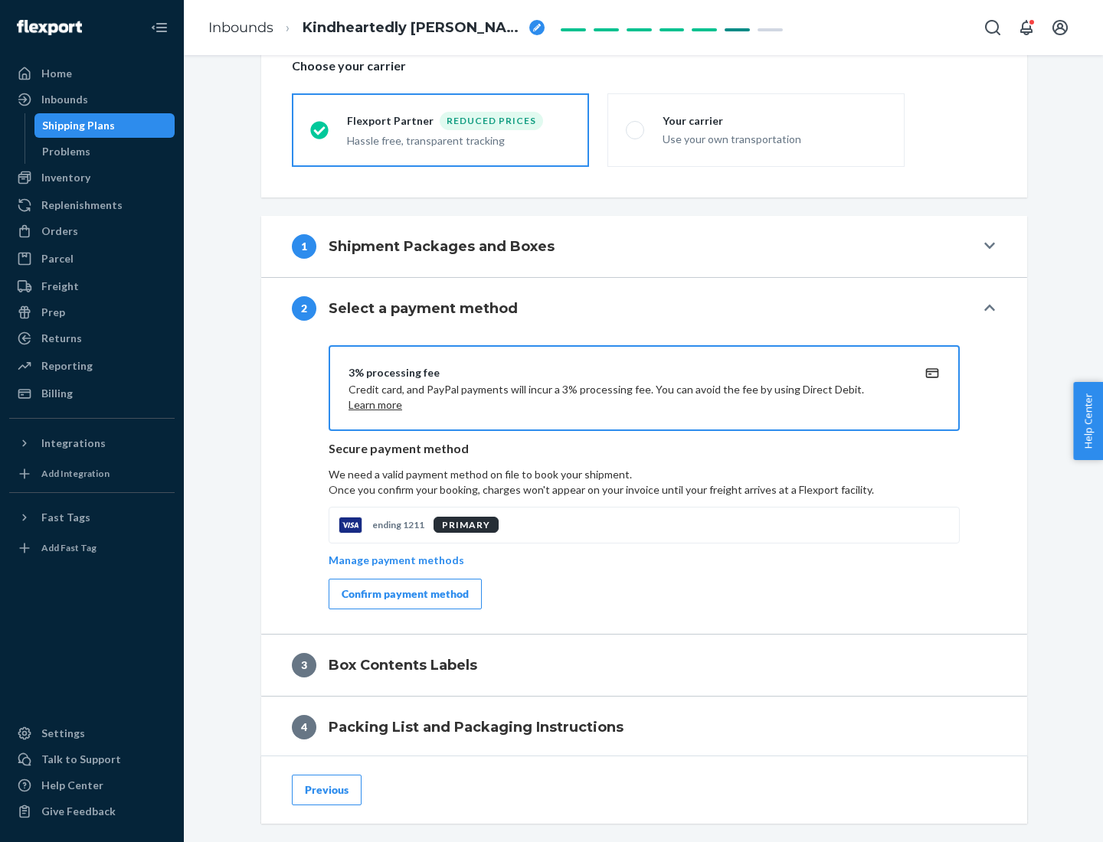
scroll to position [549, 0]
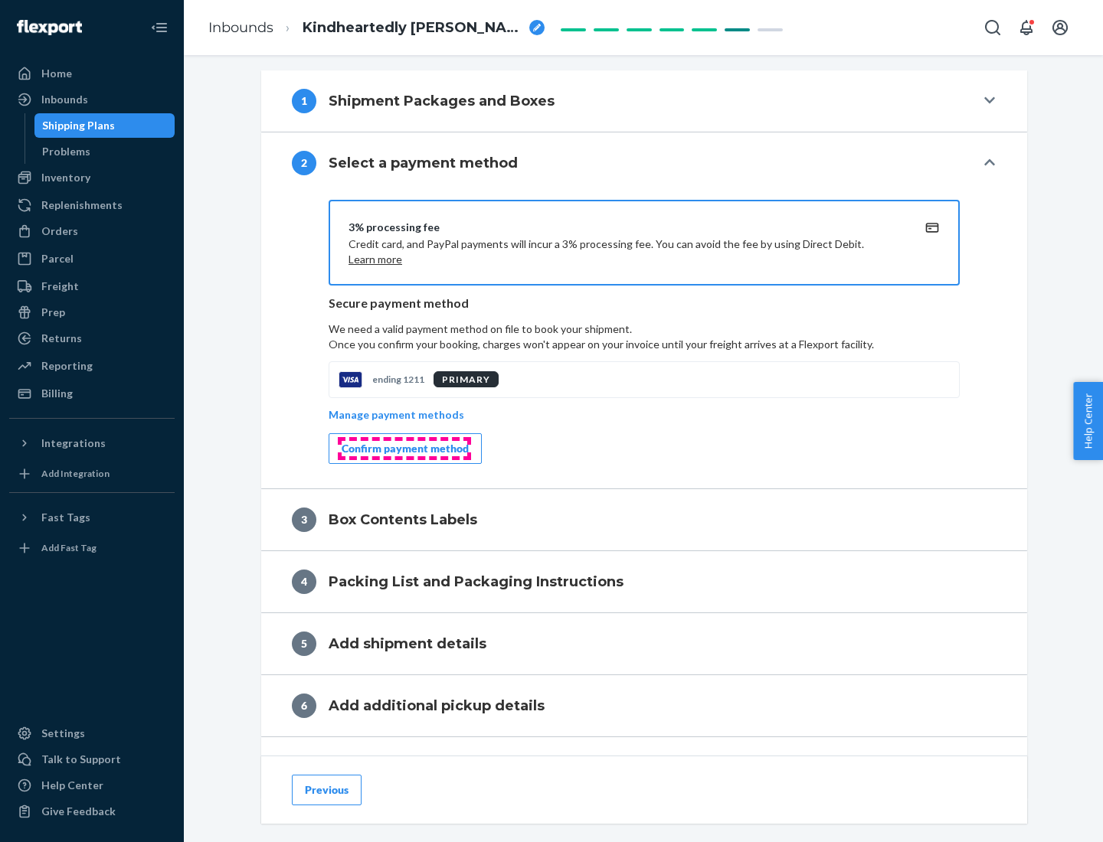
click at [404, 449] on div "Confirm payment method" at bounding box center [405, 448] width 127 height 15
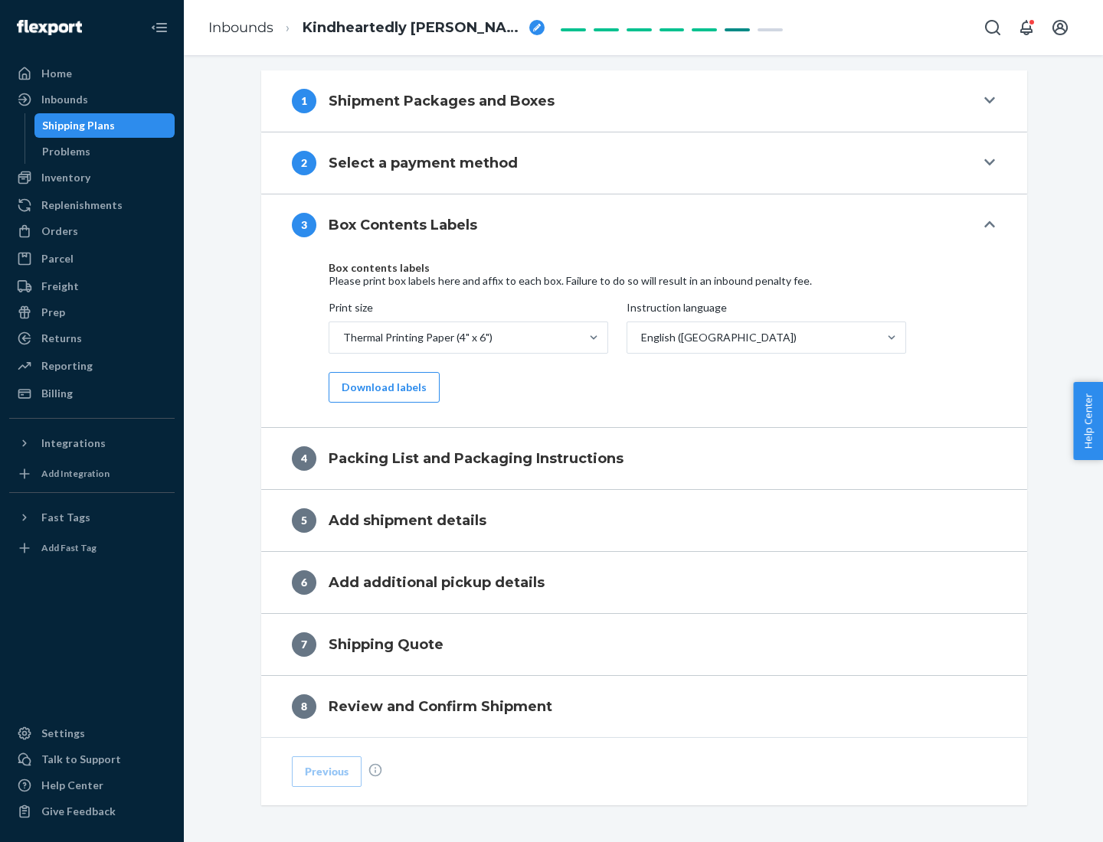
scroll to position [488, 0]
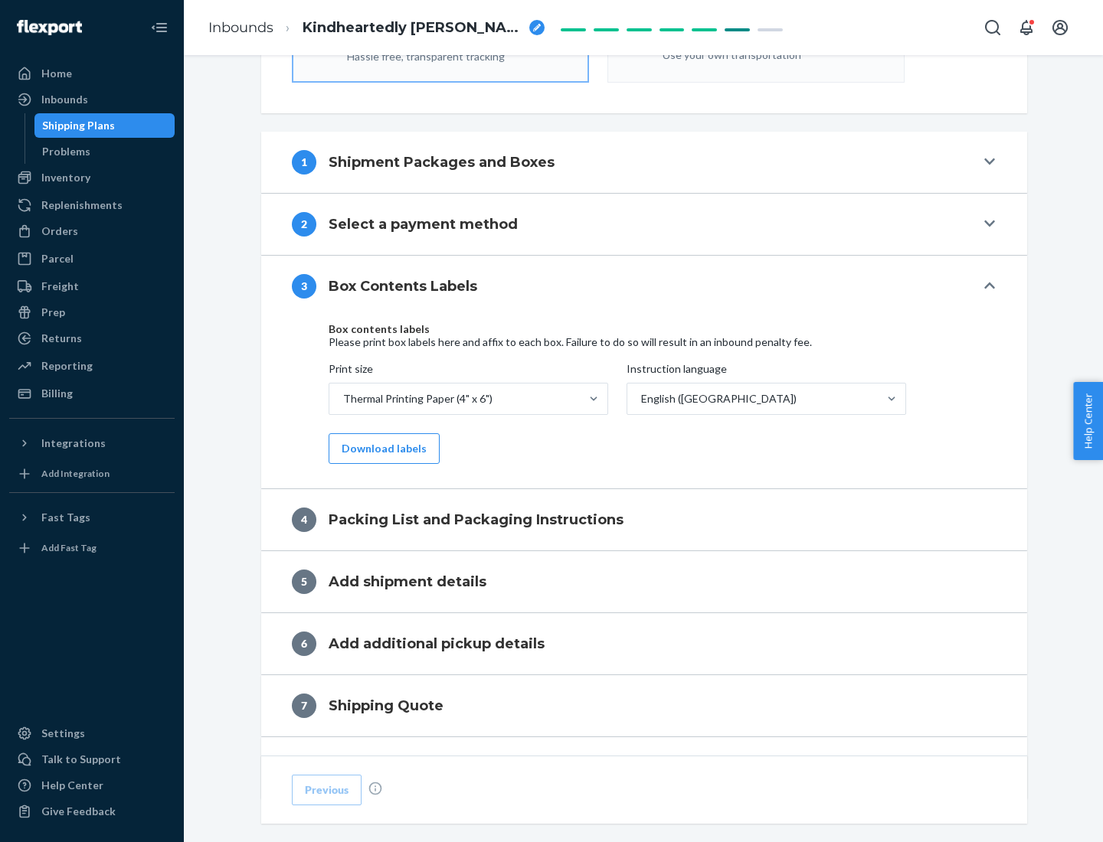
click at [381, 449] on button "Download labels" at bounding box center [384, 448] width 111 height 31
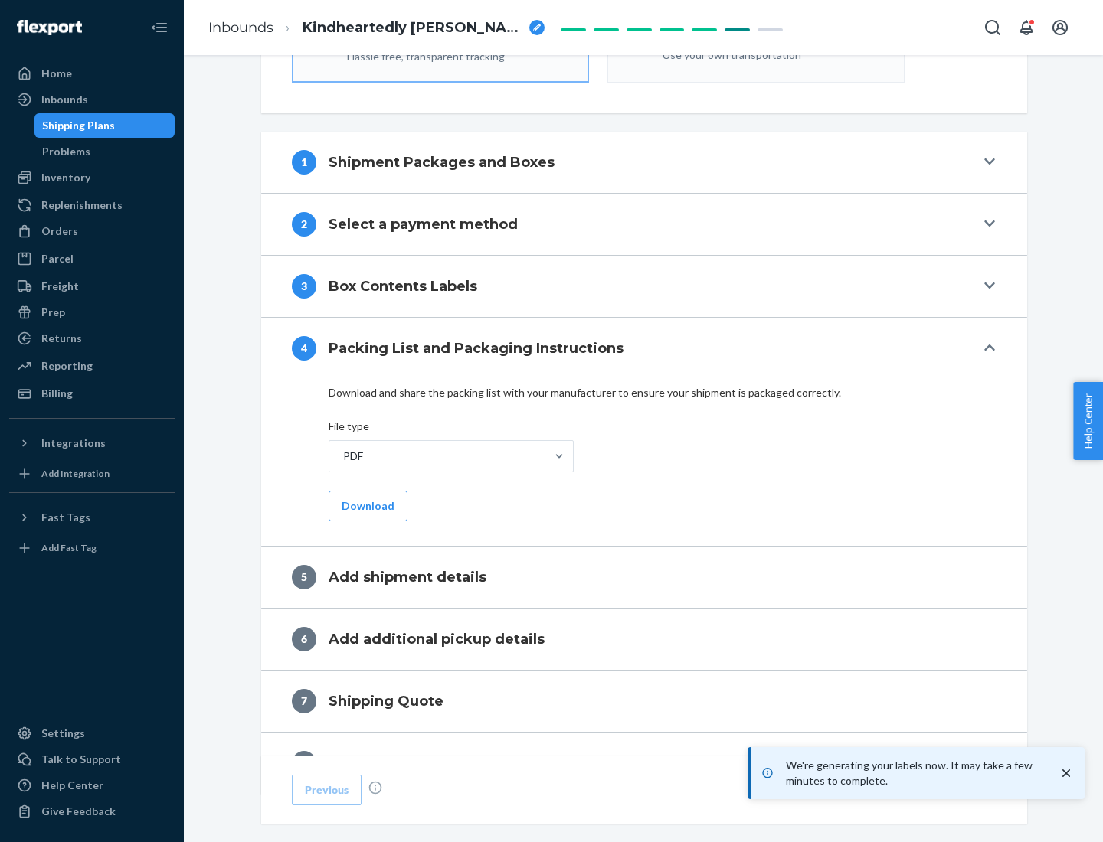
scroll to position [545, 0]
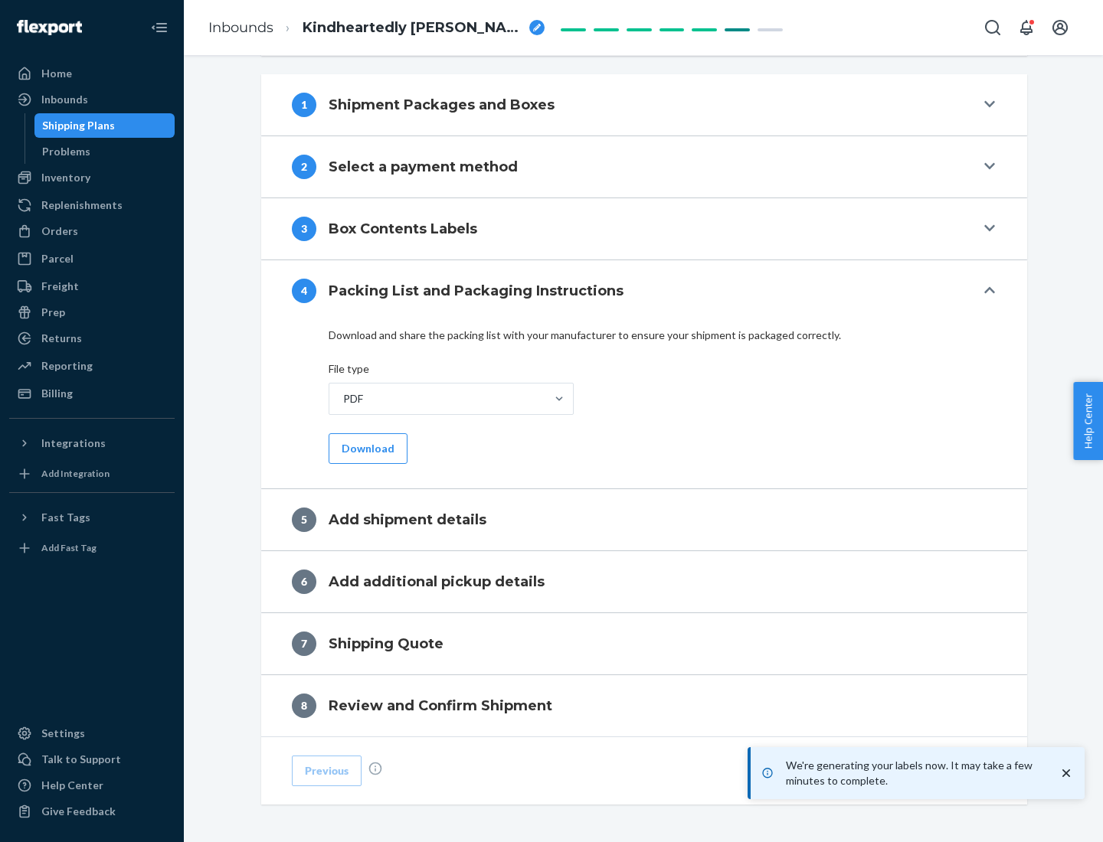
click at [366, 448] on button "Download" at bounding box center [368, 448] width 79 height 31
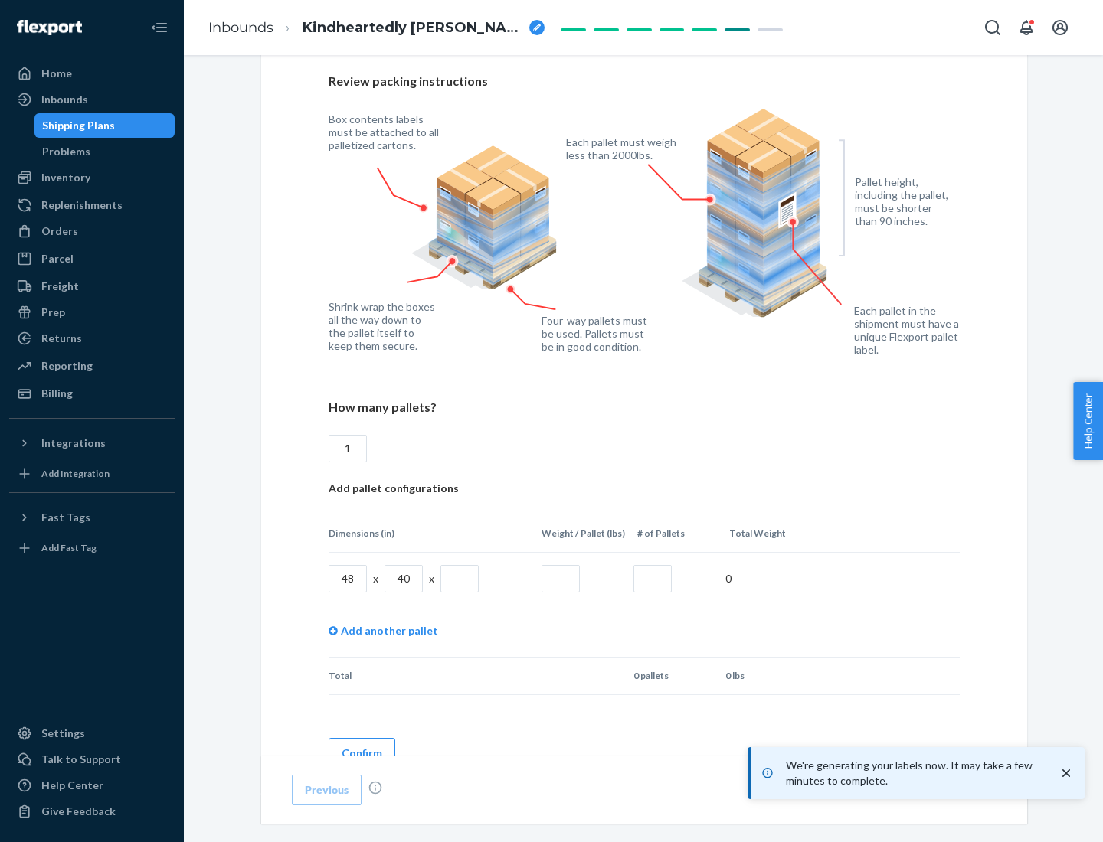
scroll to position [1113, 0]
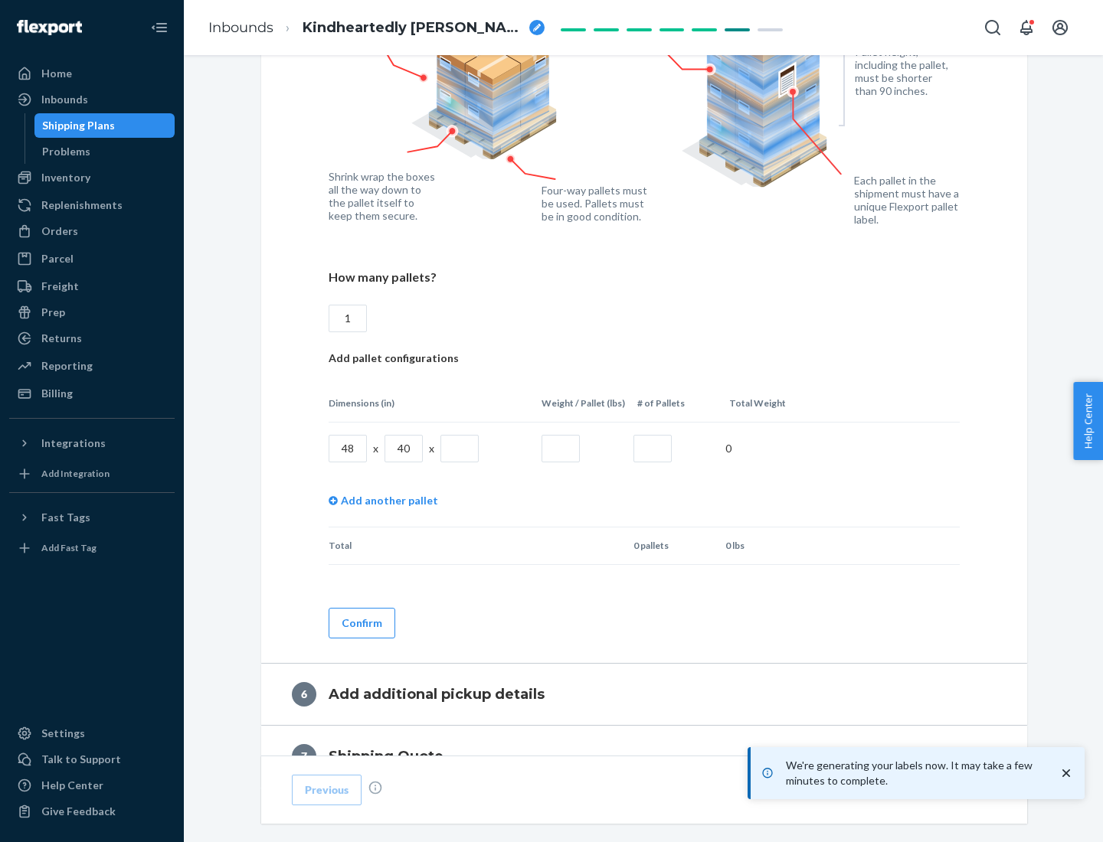
type input "1"
type input "40"
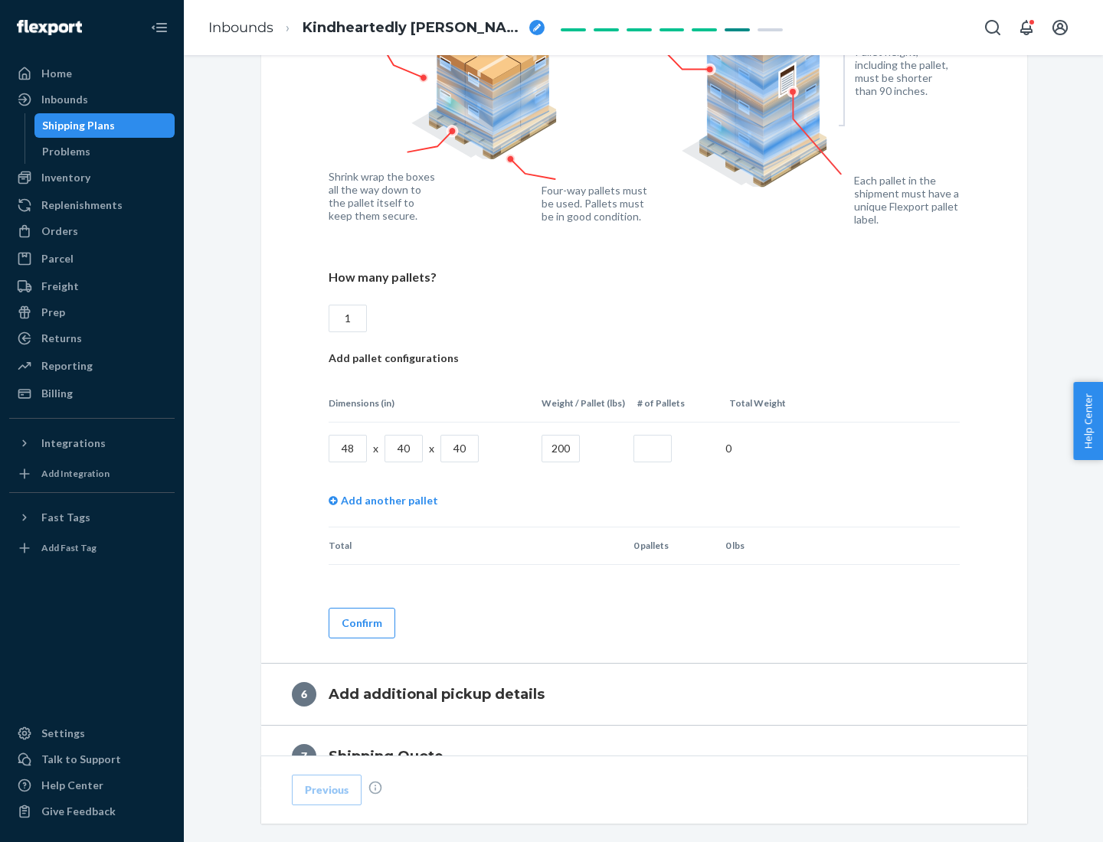
type input "200"
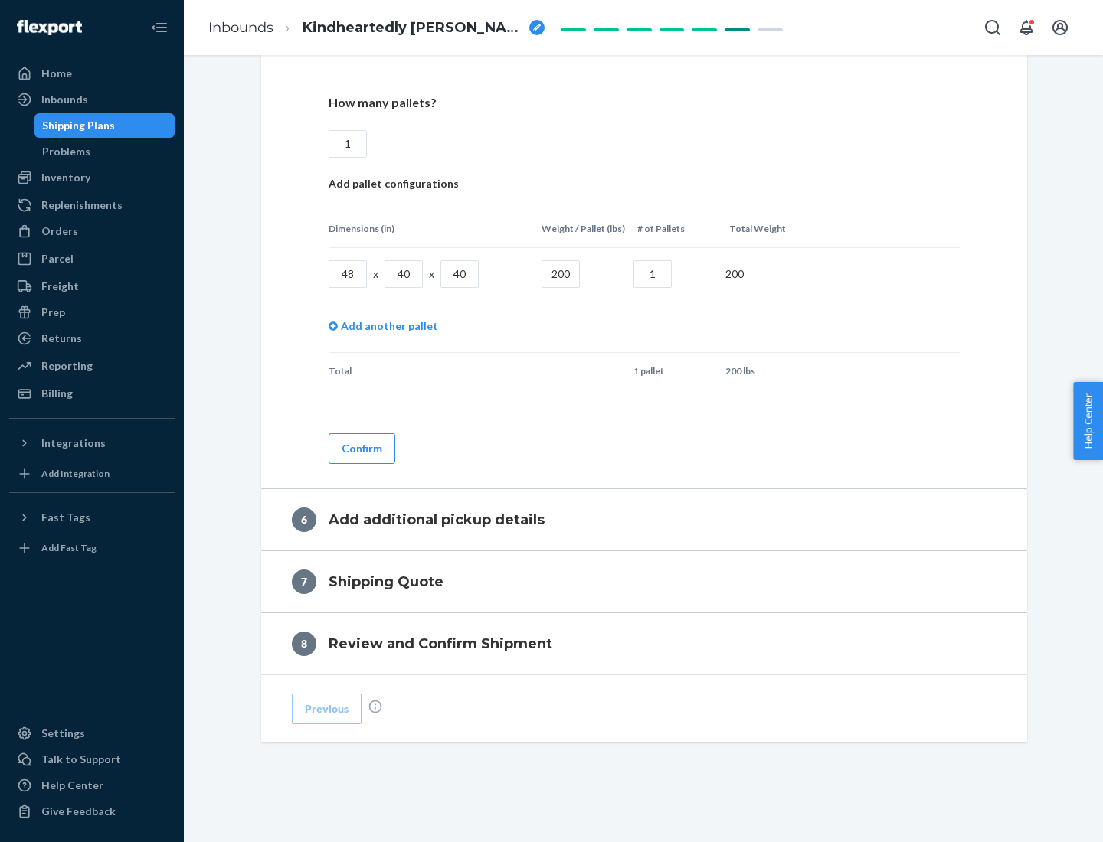
type input "1"
click at [361, 448] on button "Confirm" at bounding box center [362, 448] width 67 height 31
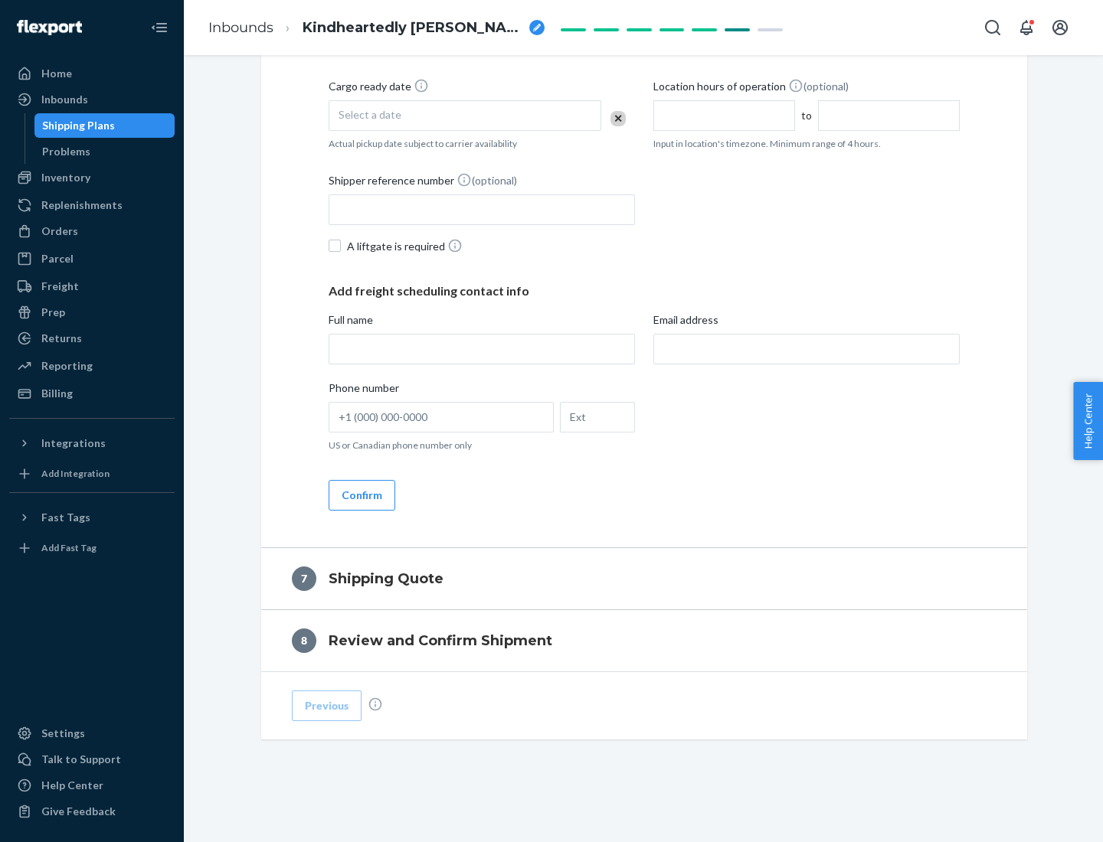
scroll to position [586, 0]
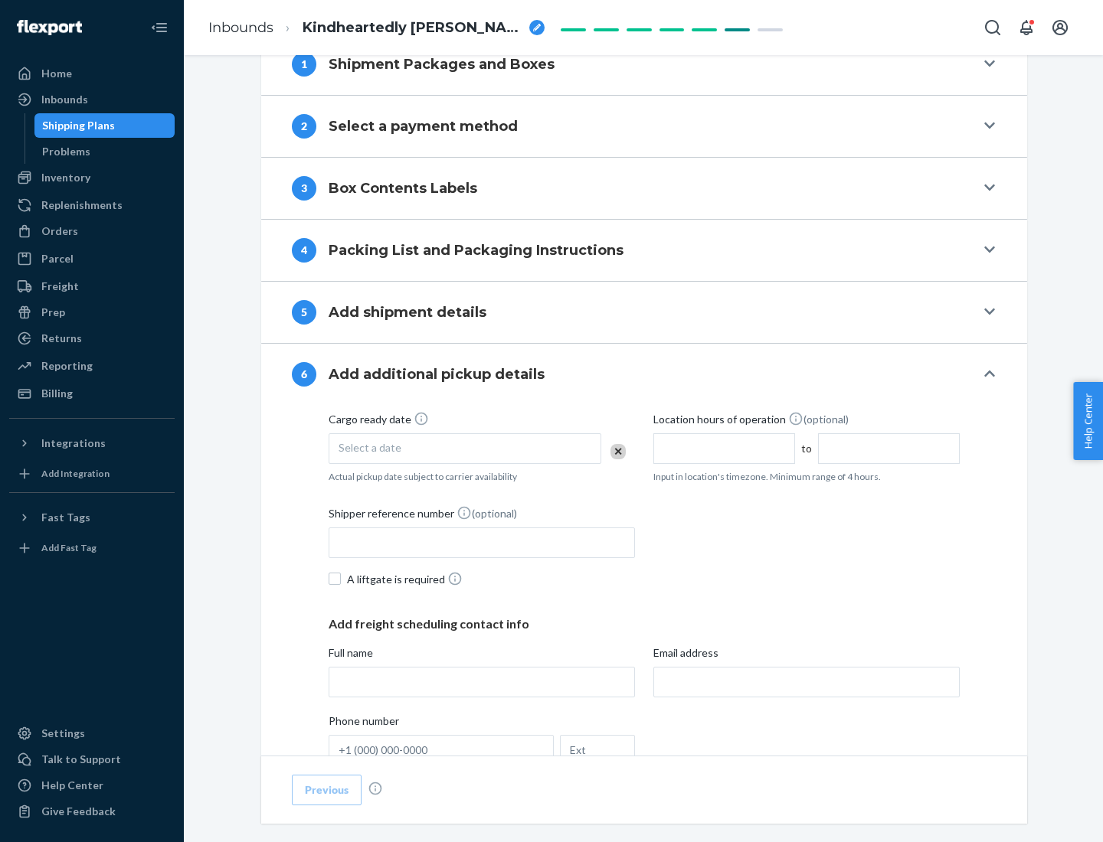
click at [465, 448] on div "Select a date" at bounding box center [465, 448] width 273 height 31
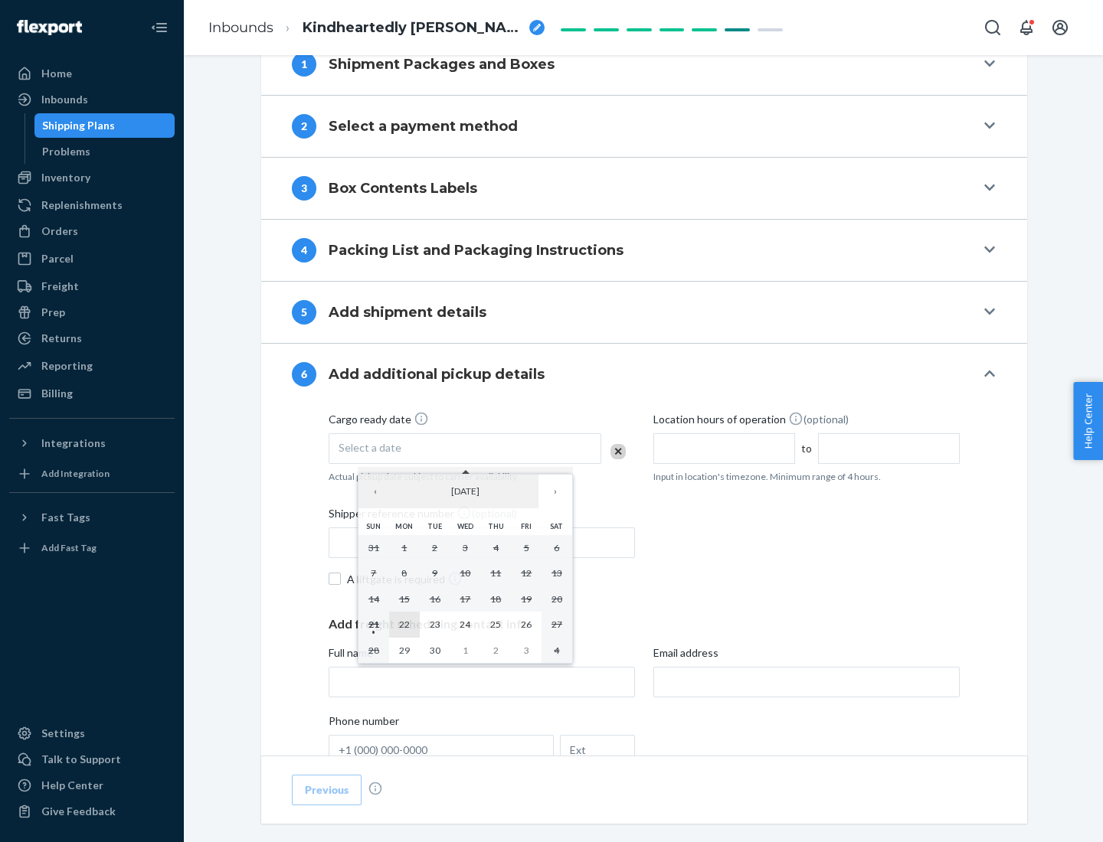
click at [404, 624] on abbr "22" at bounding box center [404, 624] width 11 height 11
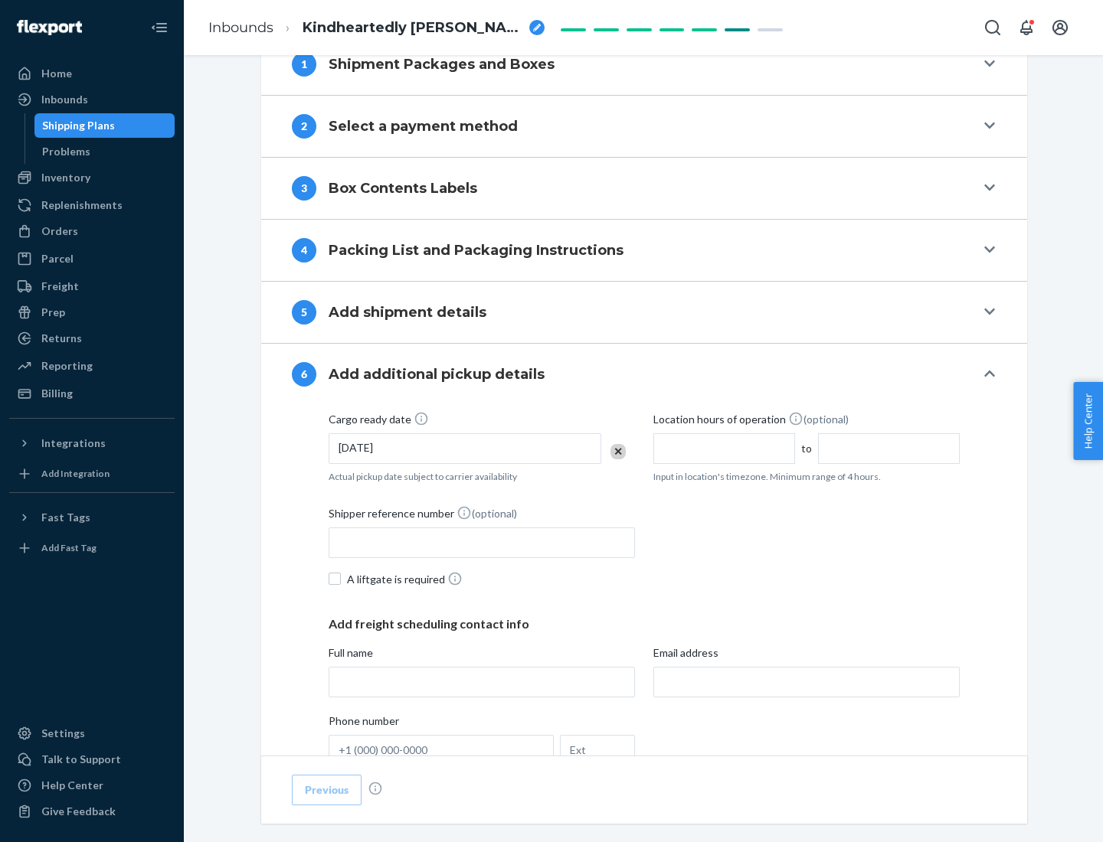
scroll to position [819, 0]
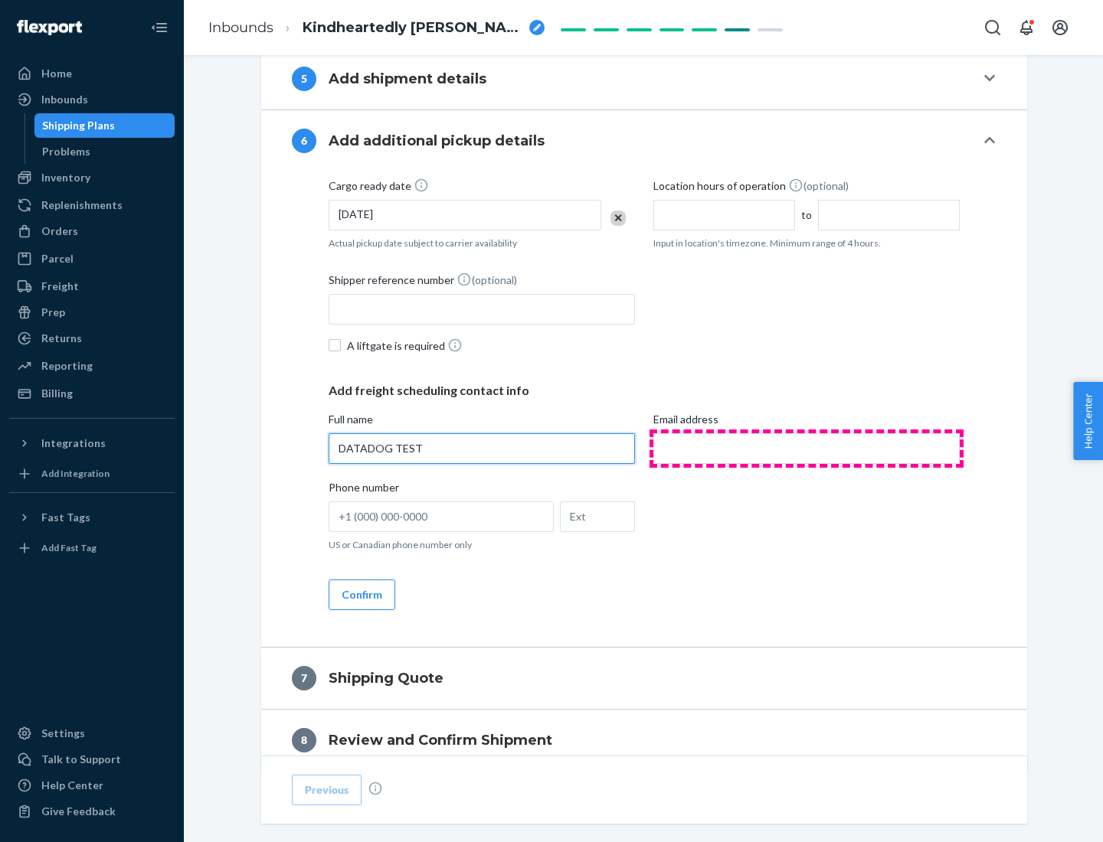
type input "DATADOG TEST"
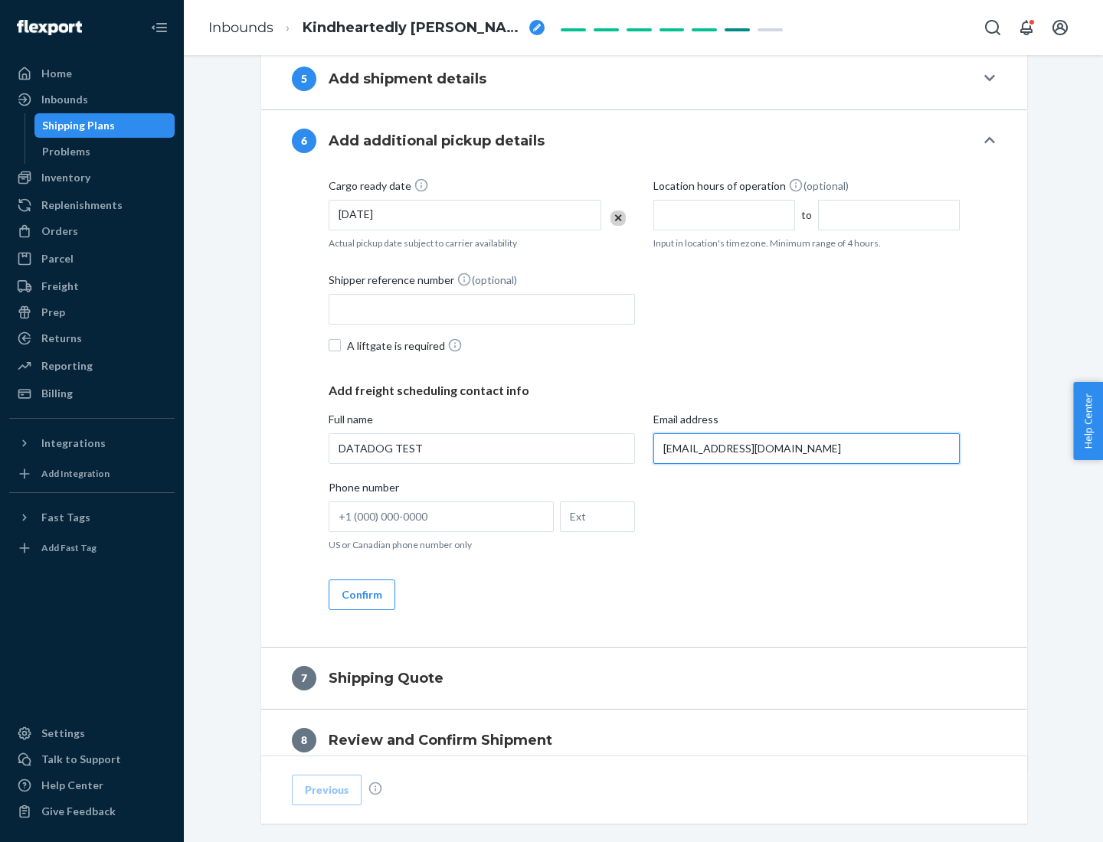
scroll to position [888, 0]
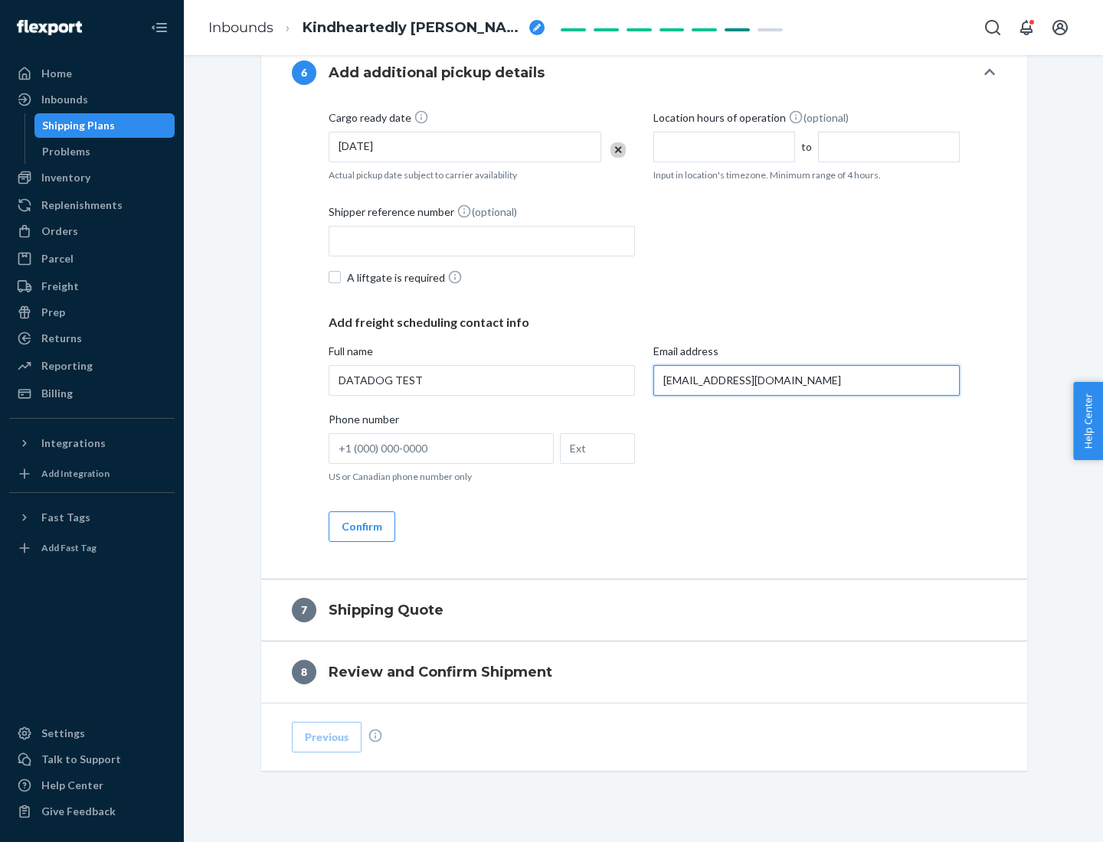
type input "[EMAIL_ADDRESS][DOMAIN_NAME]"
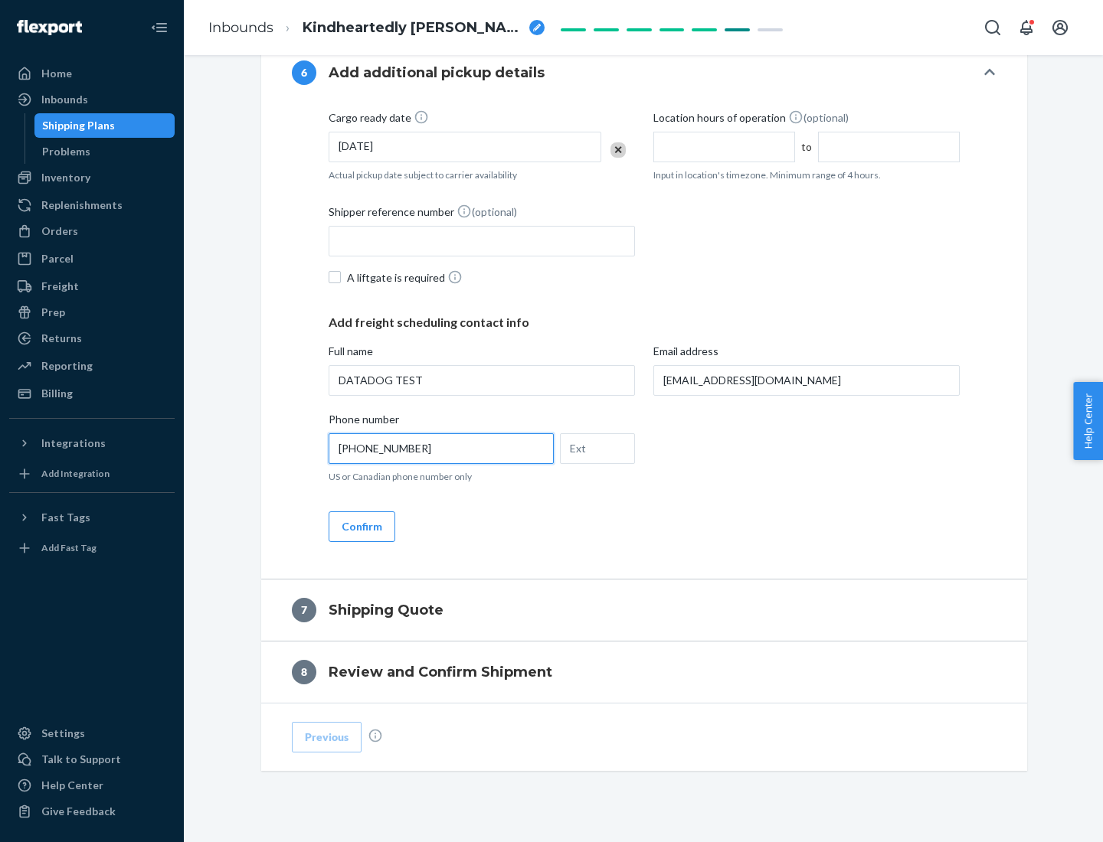
scroll to position [919, 0]
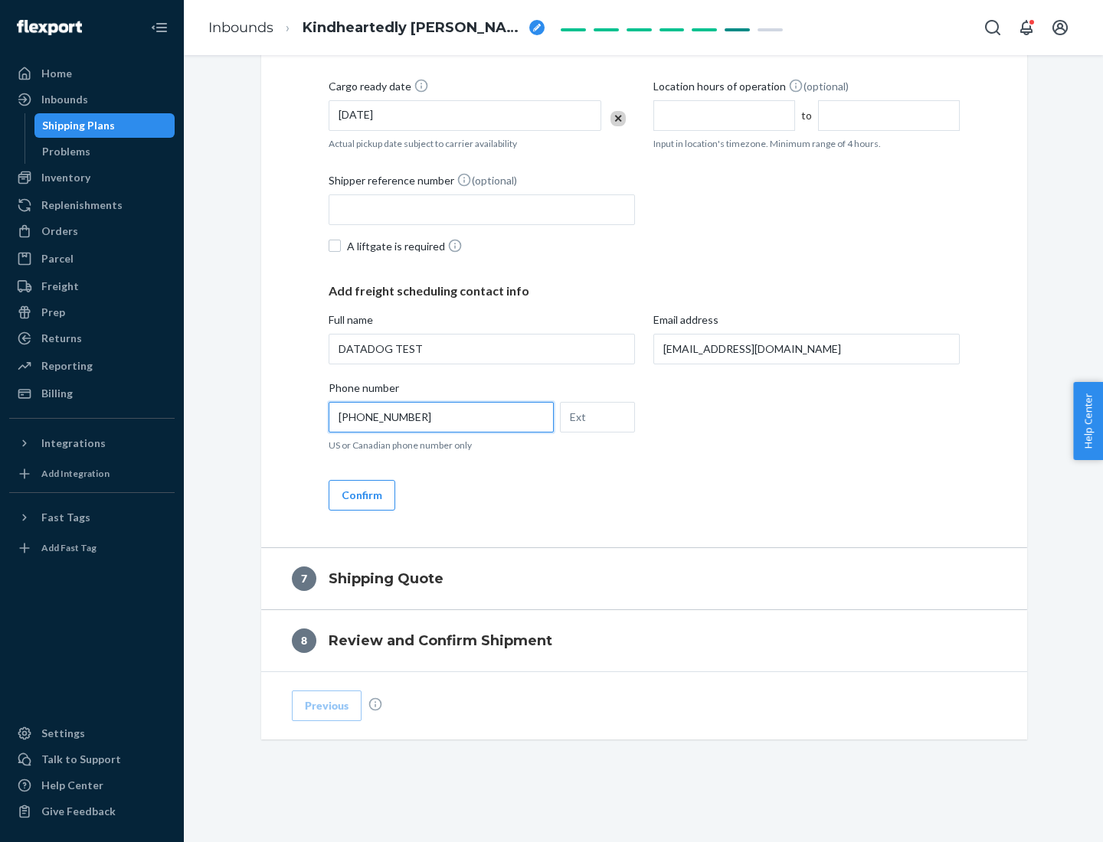
type input "[PHONE_NUMBER]"
click at [361, 495] on button "Confirm" at bounding box center [362, 495] width 67 height 31
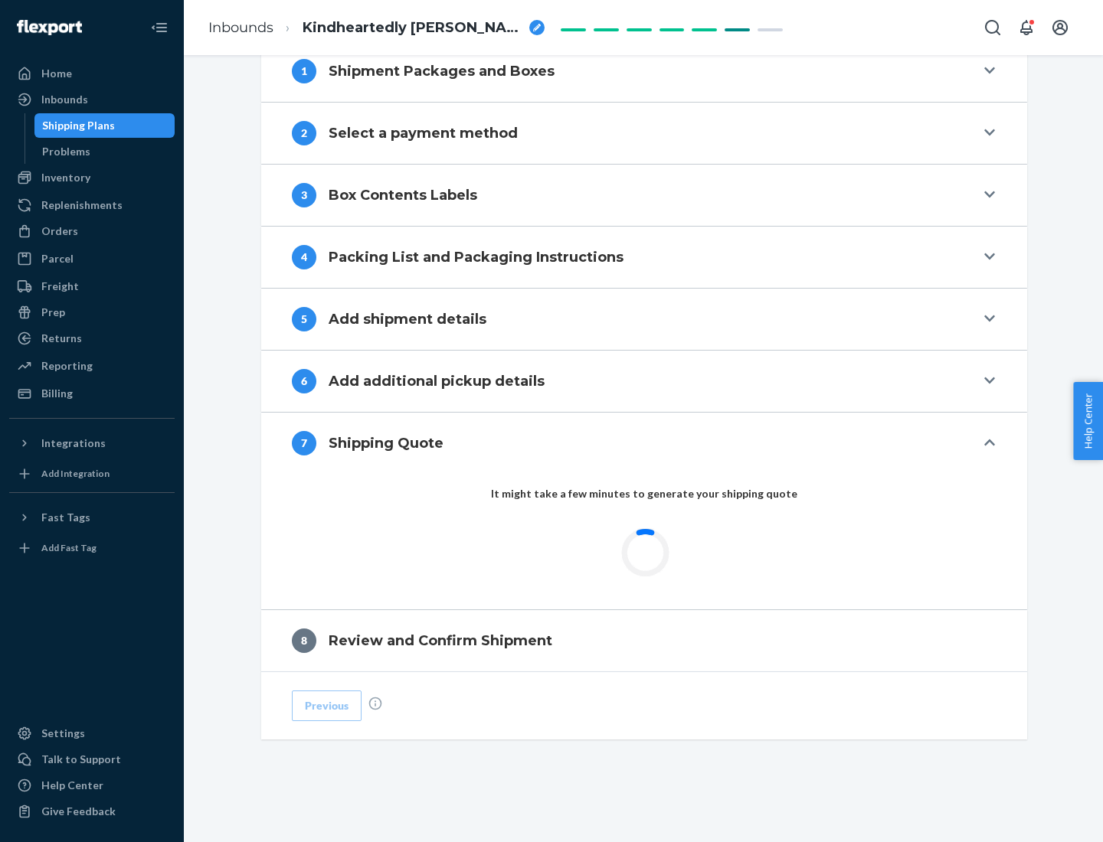
scroll to position [634, 0]
